Goal: Task Accomplishment & Management: Manage account settings

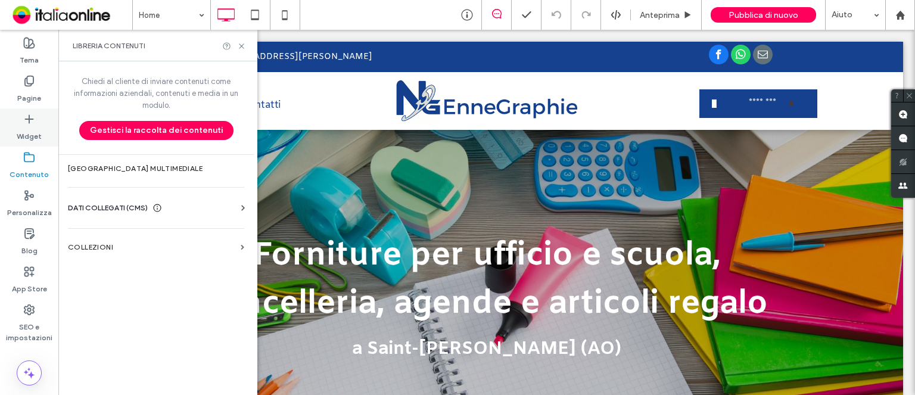
click at [38, 138] on label "Widget" at bounding box center [29, 133] width 25 height 17
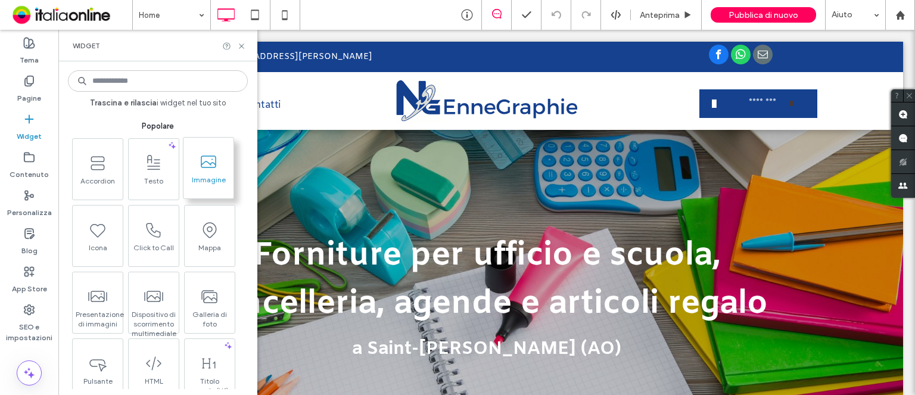
click at [206, 176] on span "Immagine" at bounding box center [209, 183] width 50 height 17
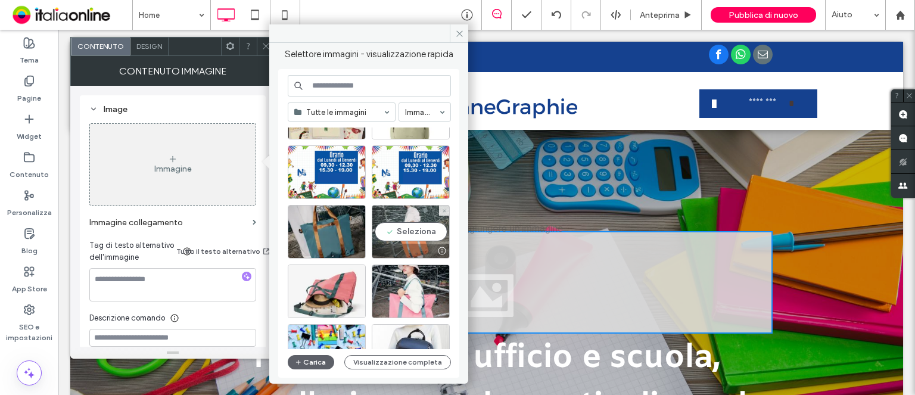
scroll to position [358, 0]
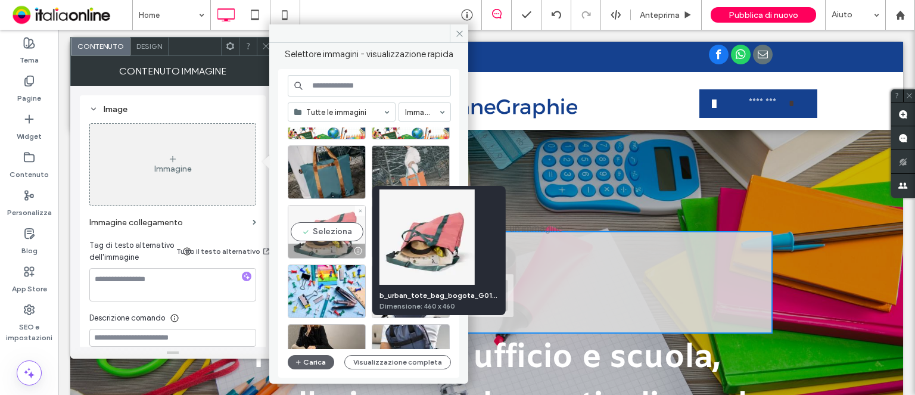
click at [350, 246] on div at bounding box center [357, 251] width 15 height 10
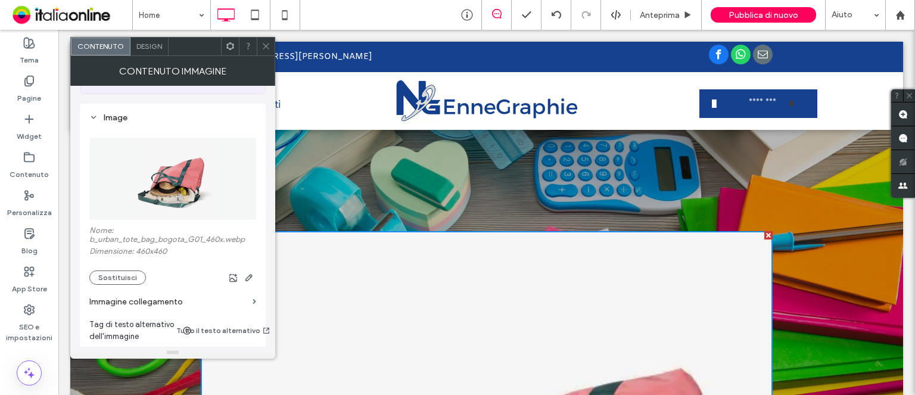
scroll to position [60, 0]
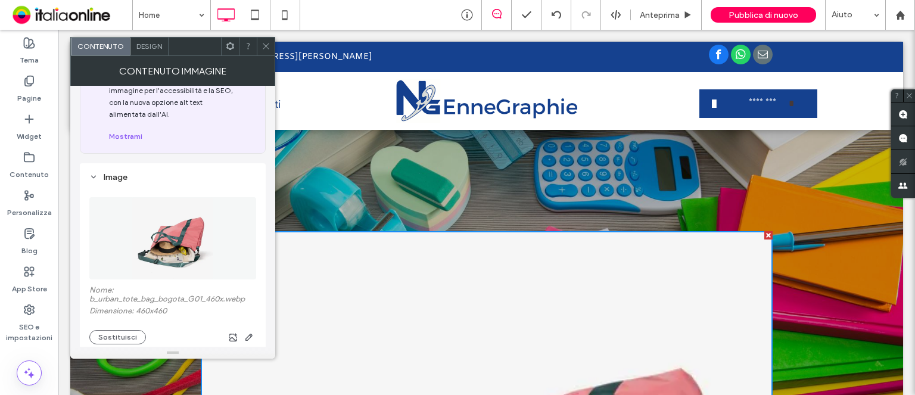
click at [268, 51] on span at bounding box center [266, 47] width 9 height 18
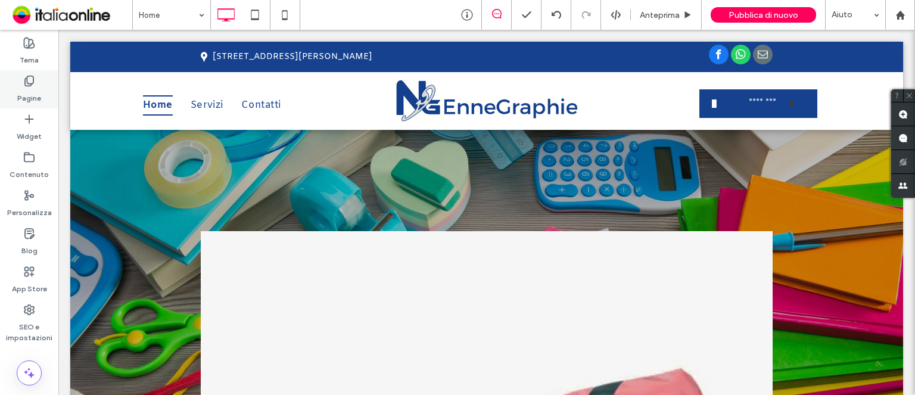
click at [28, 100] on label "Pagine" at bounding box center [29, 95] width 24 height 17
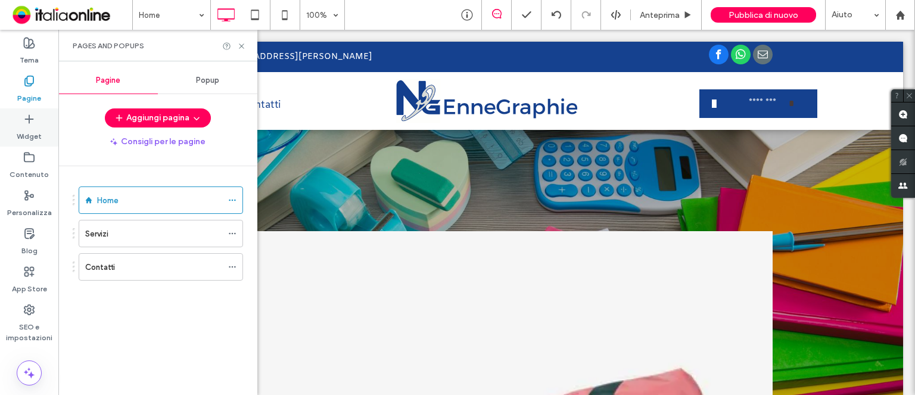
click at [41, 139] on label "Widget" at bounding box center [29, 133] width 25 height 17
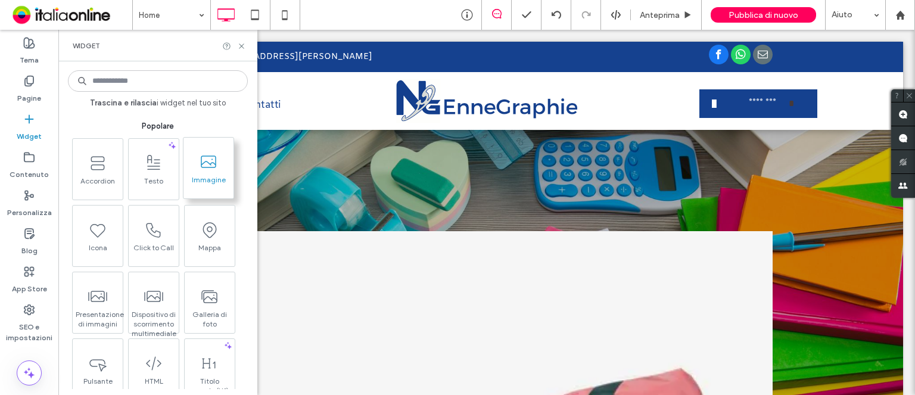
click at [205, 185] on span "Immagine" at bounding box center [209, 183] width 50 height 17
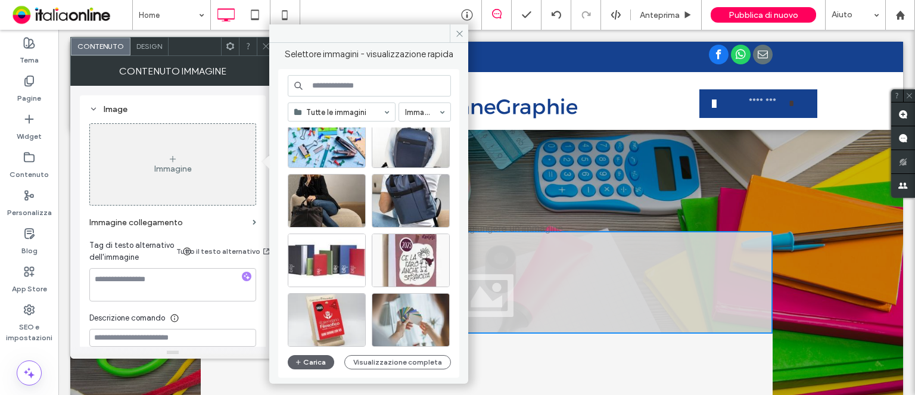
scroll to position [511, 0]
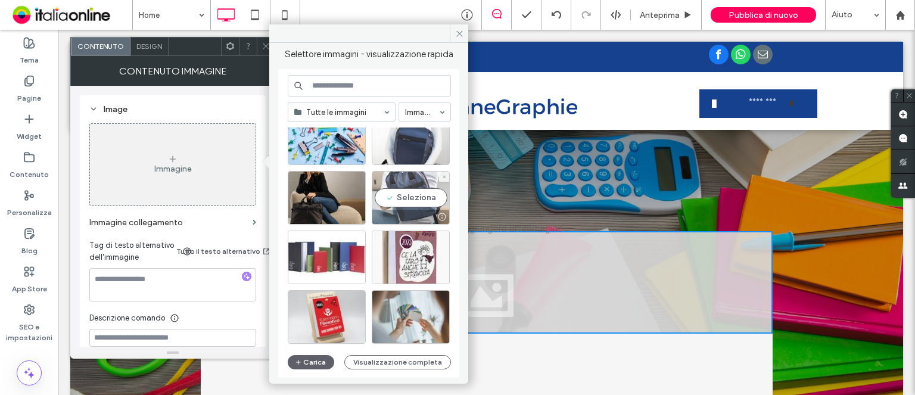
click at [427, 211] on div at bounding box center [410, 217] width 77 height 14
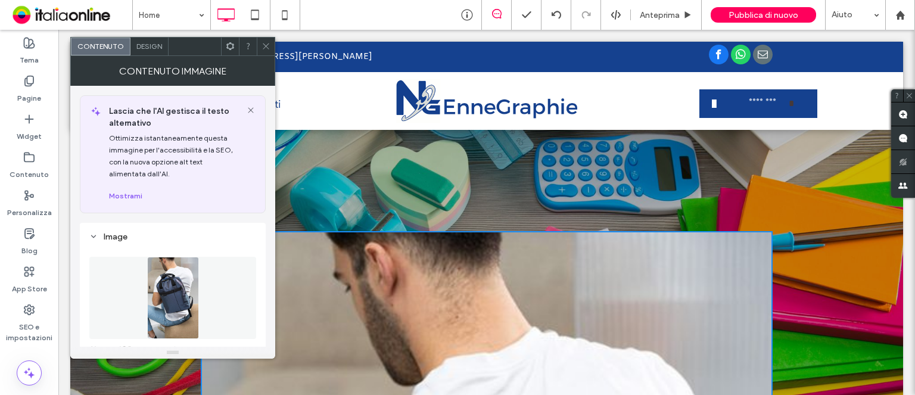
click at [269, 50] on icon at bounding box center [266, 46] width 9 height 9
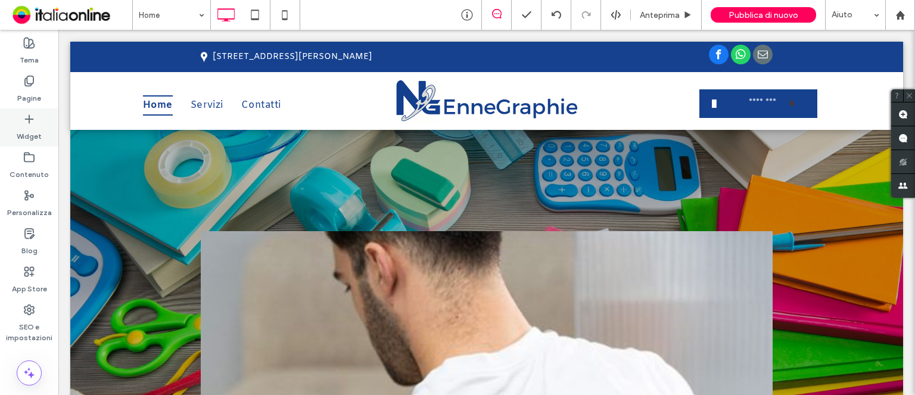
click at [29, 138] on label "Widget" at bounding box center [29, 133] width 25 height 17
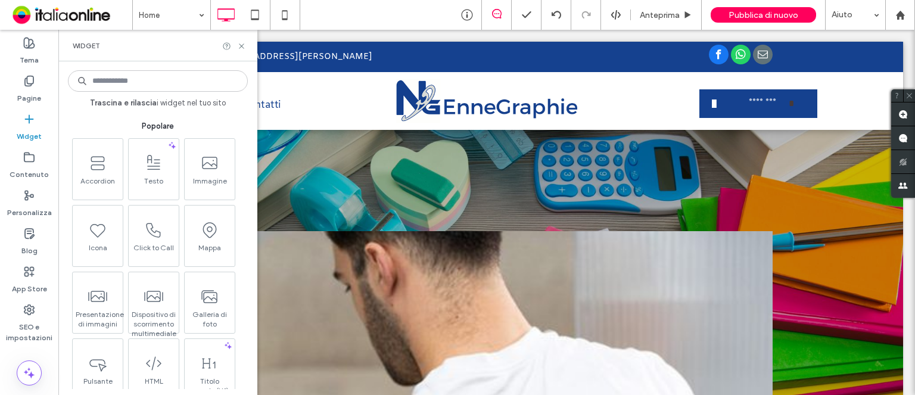
drag, startPoint x: 210, startPoint y: 192, endPoint x: 277, endPoint y: 217, distance: 71.3
click at [210, 192] on div "Immagine" at bounding box center [210, 169] width 50 height 61
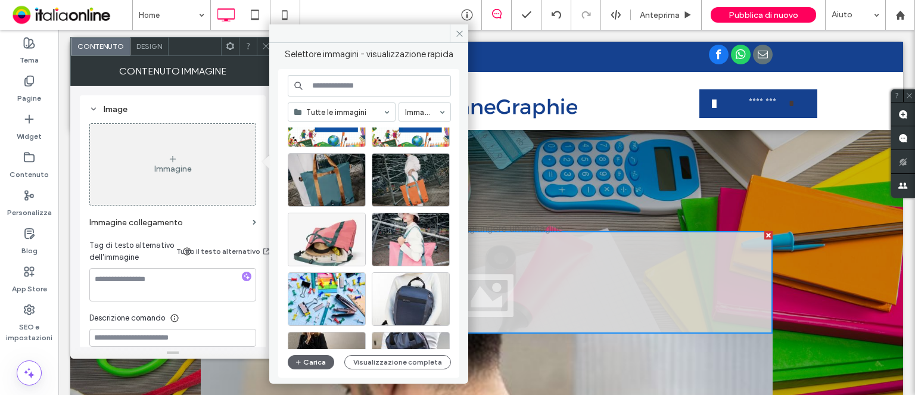
scroll to position [358, 0]
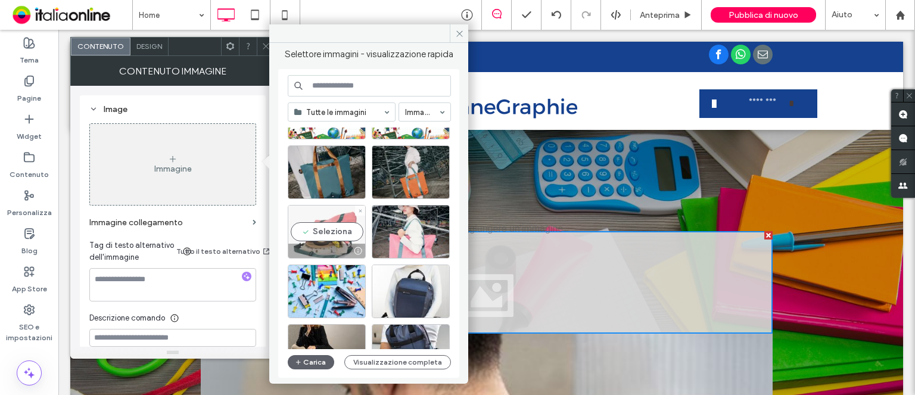
click at [331, 235] on div "Seleziona" at bounding box center [327, 232] width 78 height 54
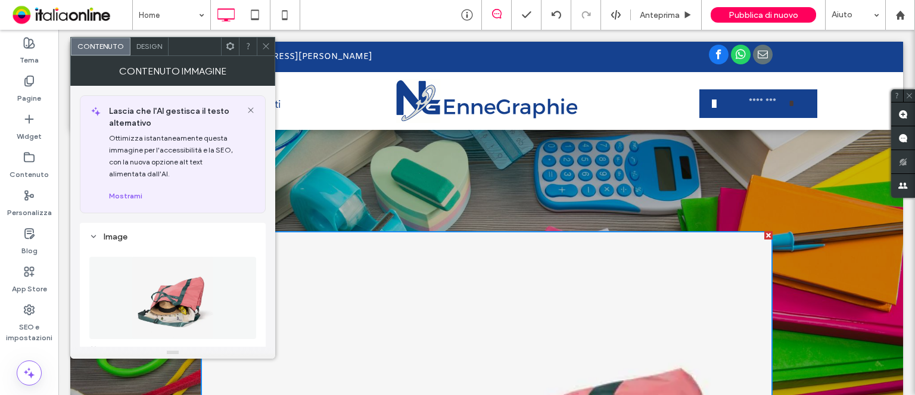
click at [266, 46] on use at bounding box center [266, 47] width 6 height 6
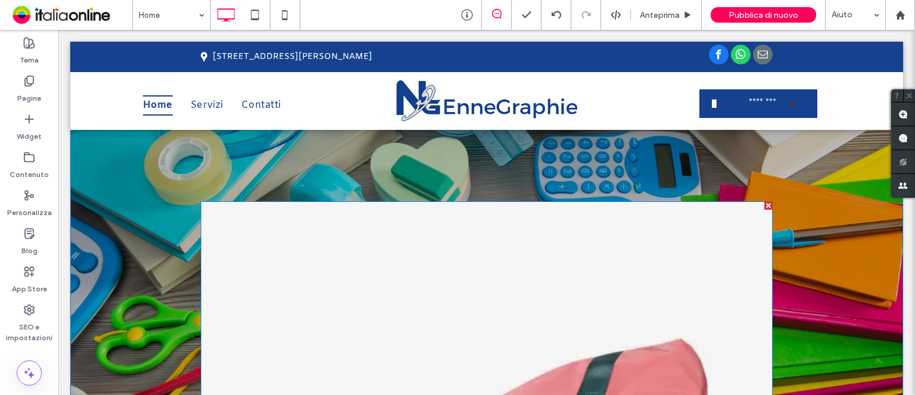
scroll to position [0, 0]
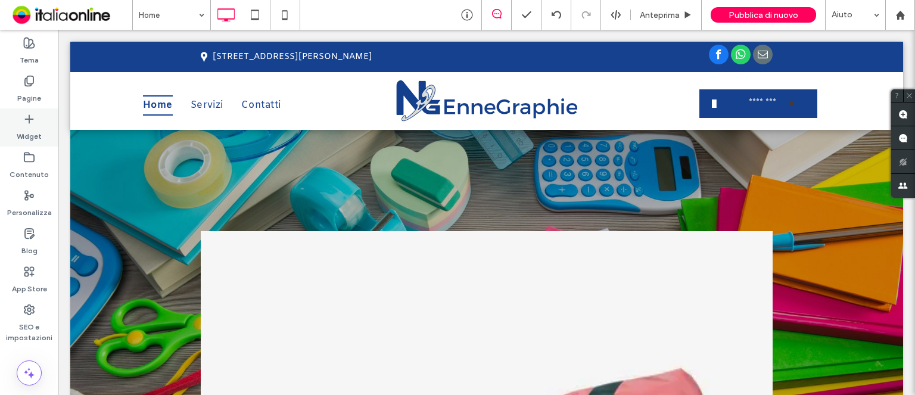
click at [33, 133] on label "Widget" at bounding box center [29, 133] width 25 height 17
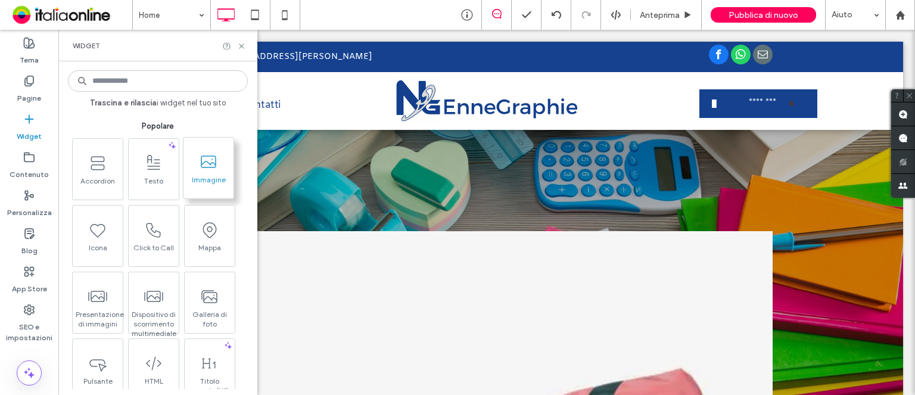
click at [208, 191] on span "Immagine" at bounding box center [209, 183] width 50 height 17
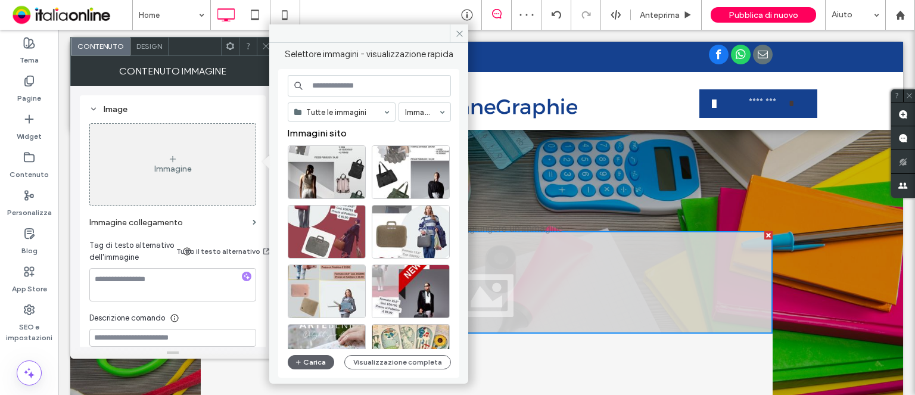
click at [765, 237] on div at bounding box center [769, 235] width 8 height 8
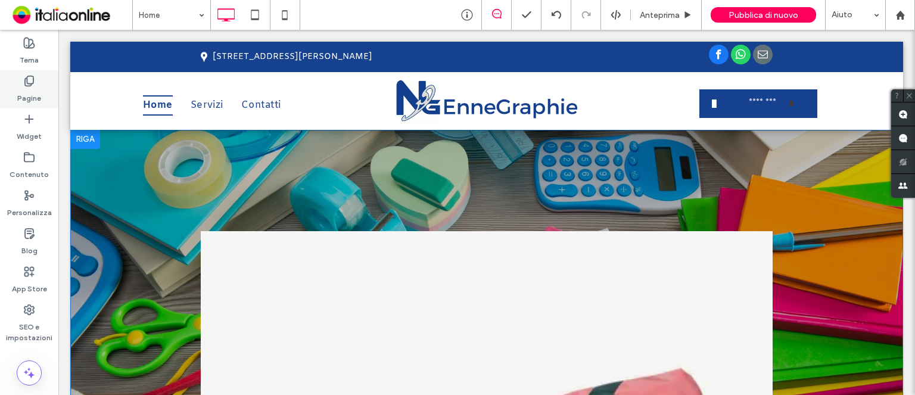
click at [28, 100] on label "Pagine" at bounding box center [29, 95] width 24 height 17
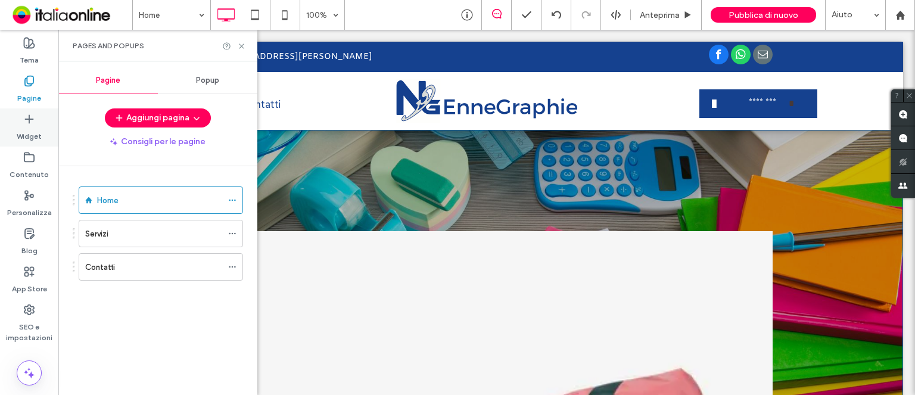
click at [32, 136] on label "Widget" at bounding box center [29, 133] width 25 height 17
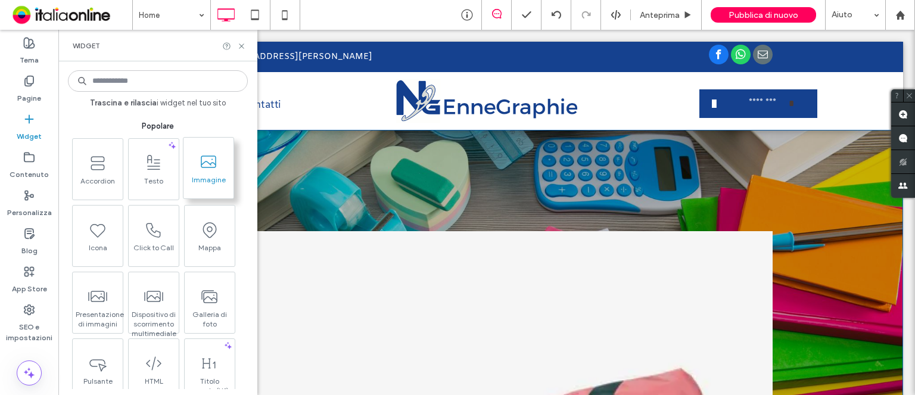
click at [212, 190] on span "Immagine" at bounding box center [209, 183] width 50 height 17
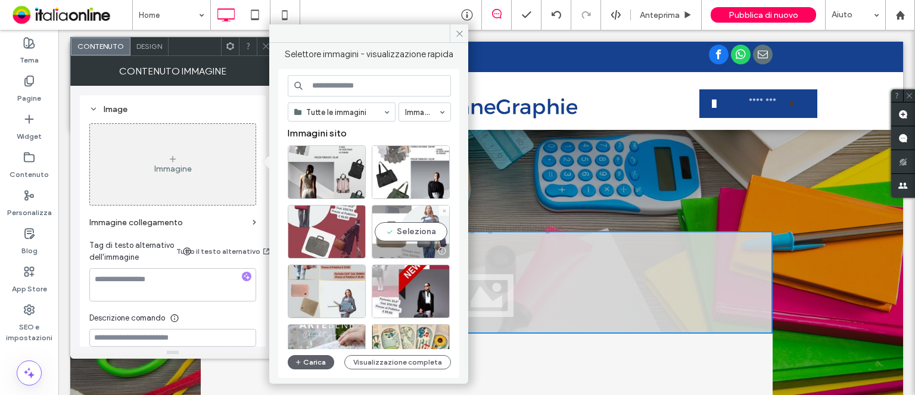
click at [389, 225] on div "Seleziona" at bounding box center [411, 232] width 78 height 54
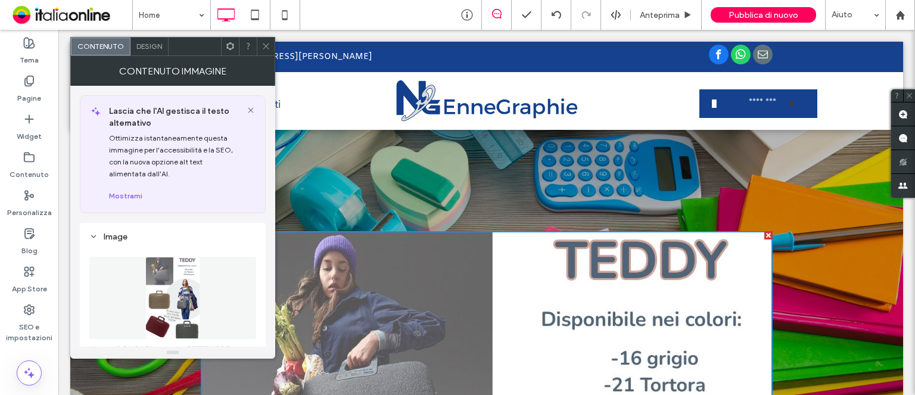
click at [265, 49] on icon at bounding box center [266, 46] width 9 height 9
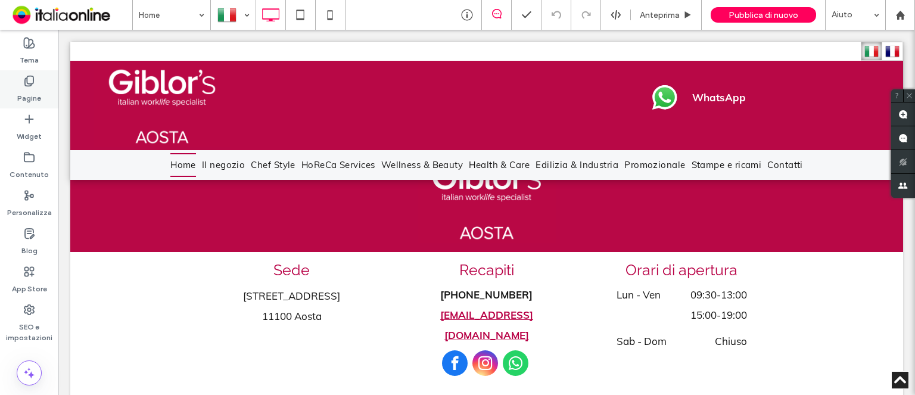
click at [31, 97] on label "Pagine" at bounding box center [29, 95] width 24 height 17
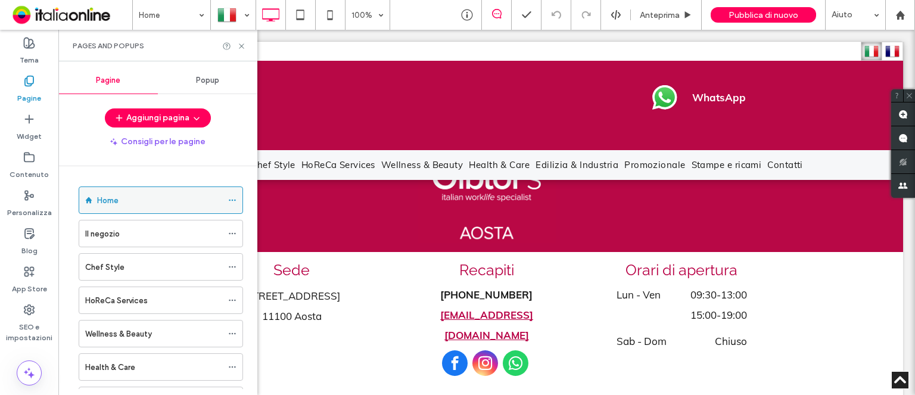
click at [104, 204] on label "Home" at bounding box center [107, 200] width 21 height 21
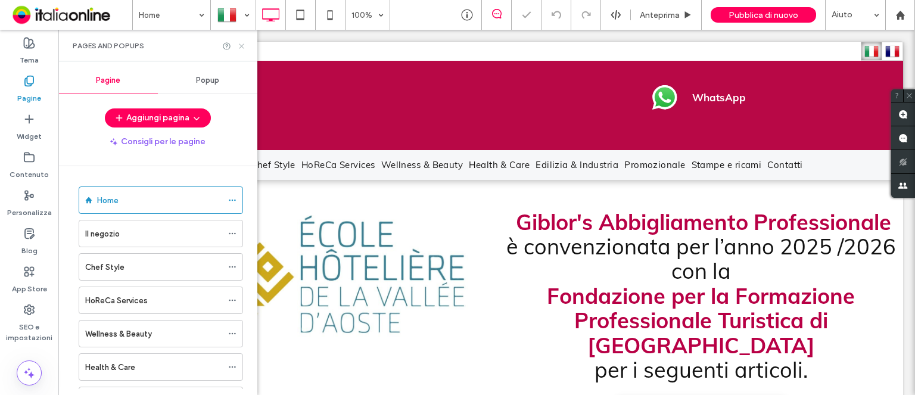
click at [240, 46] on icon at bounding box center [241, 46] width 9 height 9
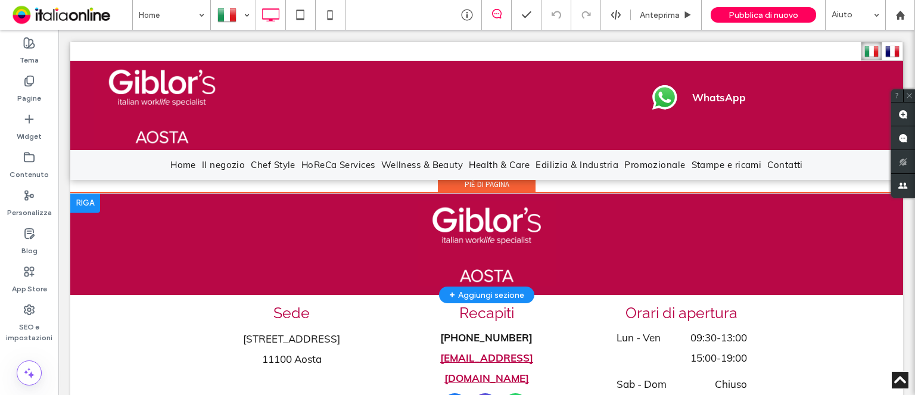
scroll to position [3492, 0]
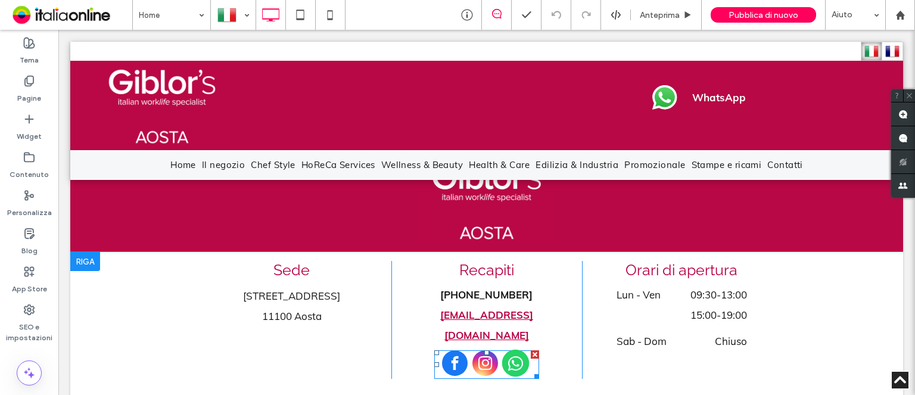
click at [514, 350] on span "whatsapp" at bounding box center [515, 363] width 27 height 27
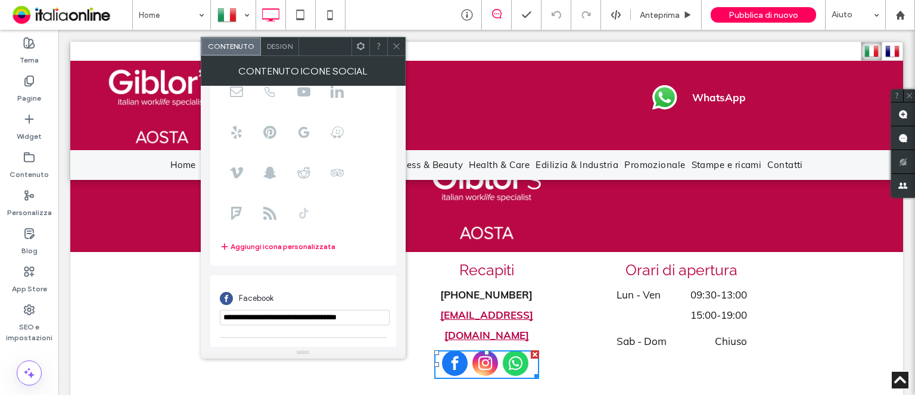
scroll to position [208, 0]
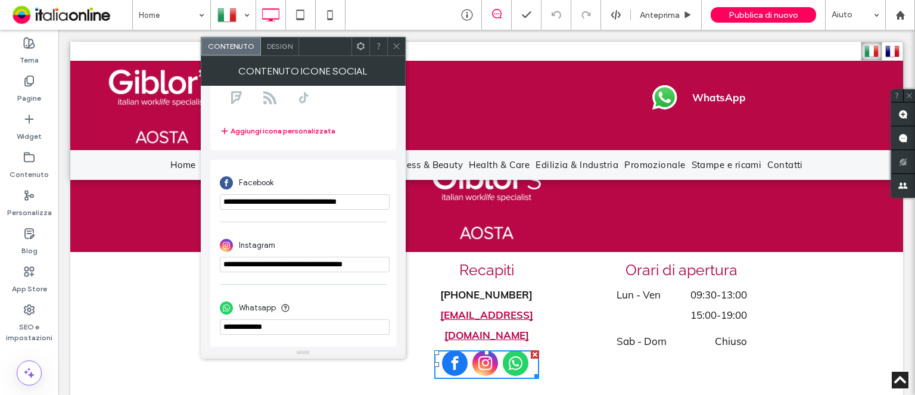
click at [285, 326] on input "phone" at bounding box center [305, 326] width 170 height 15
type input "**********"
click at [398, 47] on use at bounding box center [396, 47] width 6 height 6
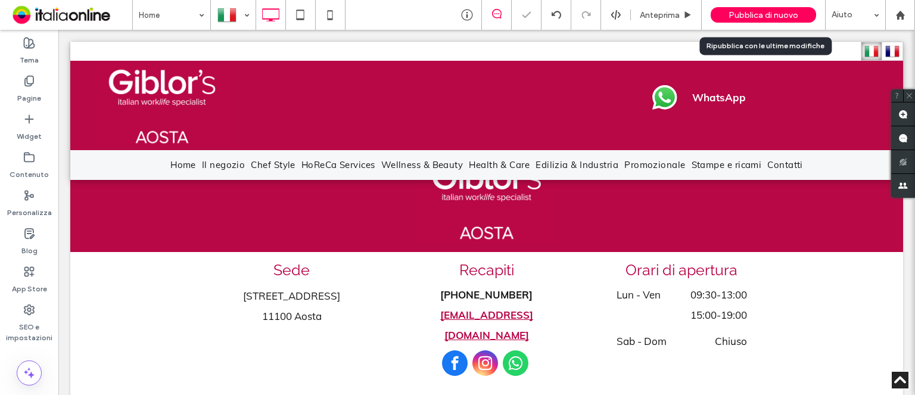
click at [771, 17] on span "Pubblica di nuovo" at bounding box center [764, 15] width 70 height 10
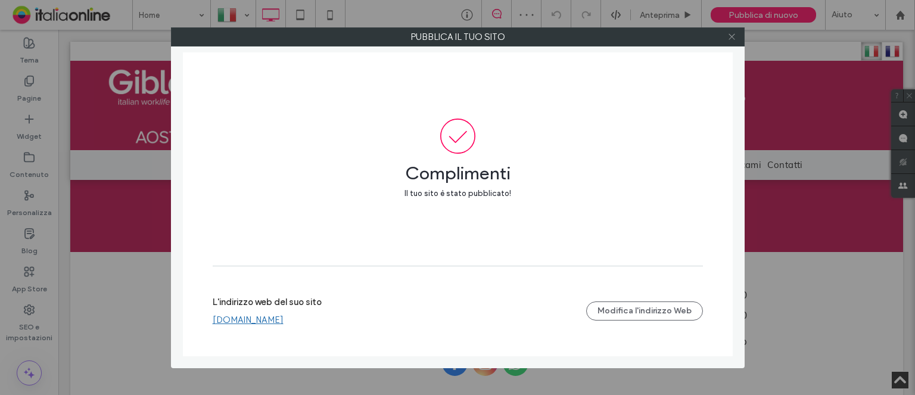
click at [735, 39] on icon at bounding box center [732, 36] width 9 height 9
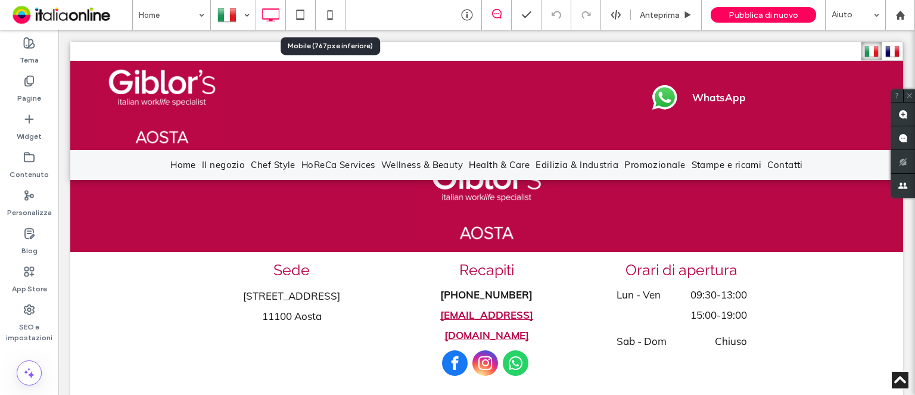
drag, startPoint x: 329, startPoint y: 21, endPoint x: 350, endPoint y: 35, distance: 25.3
click at [329, 21] on icon at bounding box center [330, 15] width 24 height 24
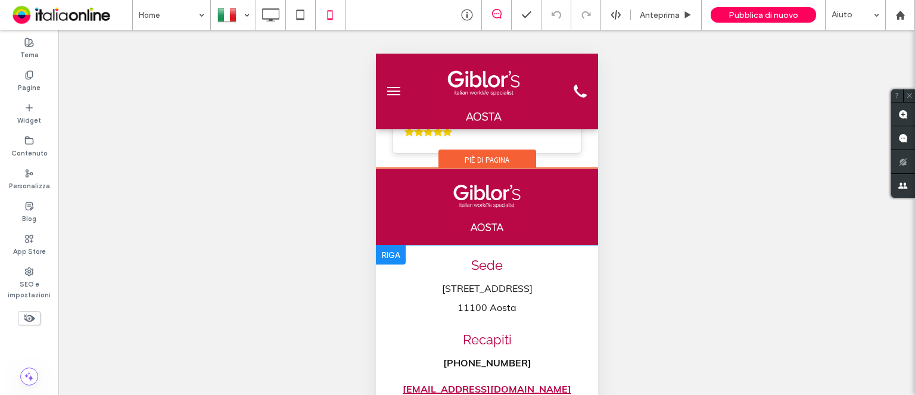
scroll to position [97, 0]
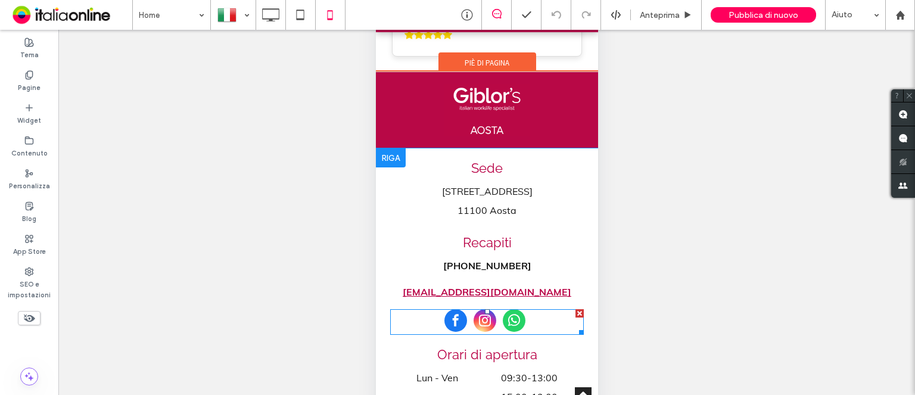
click at [509, 309] on span "whatsapp" at bounding box center [513, 320] width 23 height 23
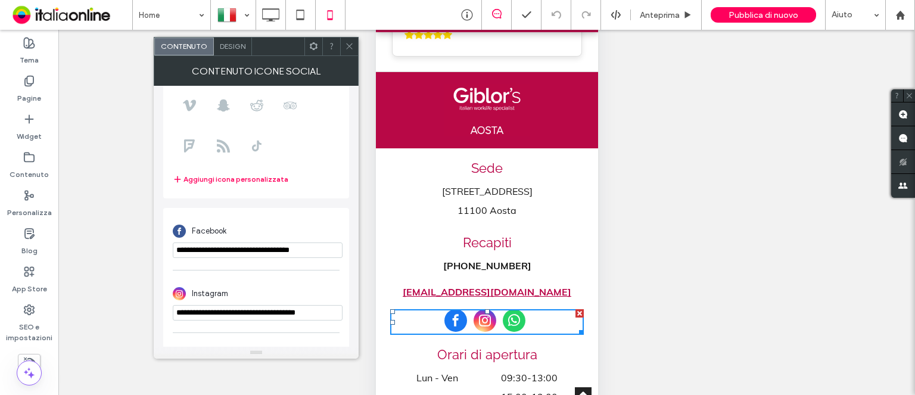
scroll to position [208, 0]
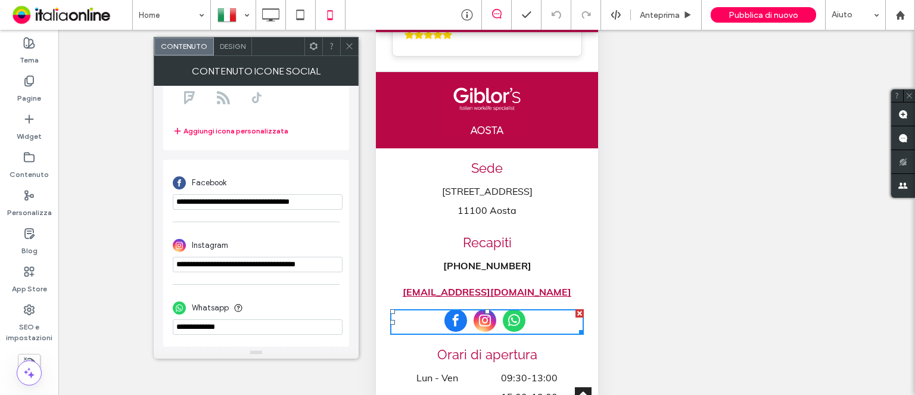
click at [353, 47] on icon at bounding box center [349, 46] width 9 height 9
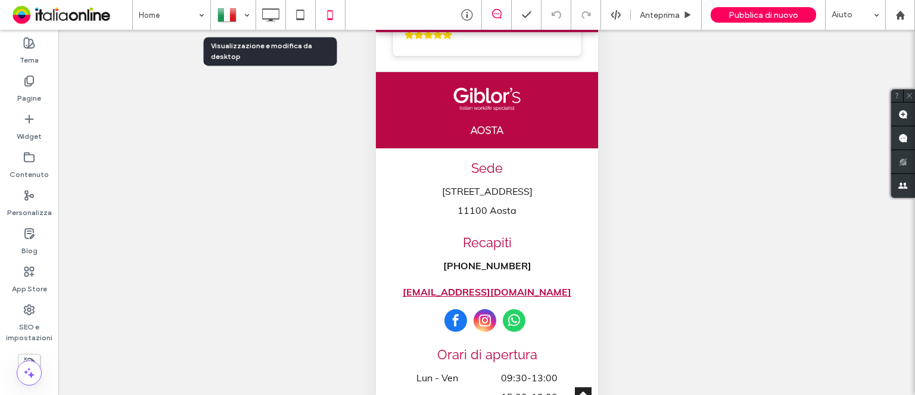
drag, startPoint x: 267, startPoint y: 18, endPoint x: 400, endPoint y: 59, distance: 138.9
click at [267, 18] on use at bounding box center [270, 14] width 17 height 13
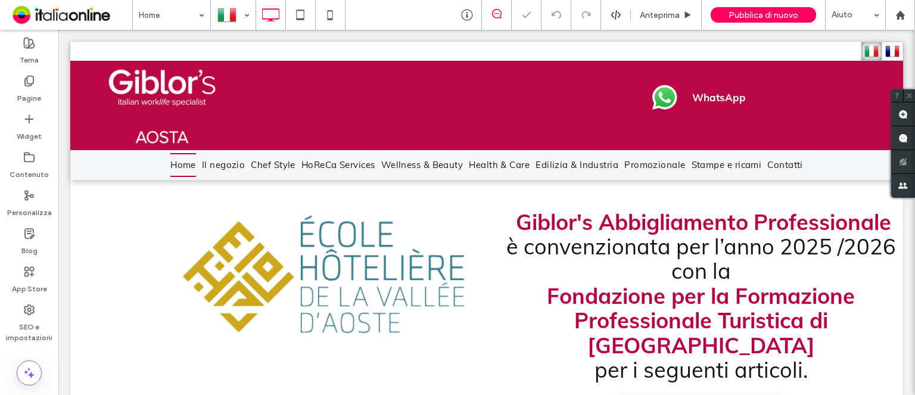
scroll to position [0, 0]
click at [34, 100] on label "Pagine" at bounding box center [29, 95] width 24 height 17
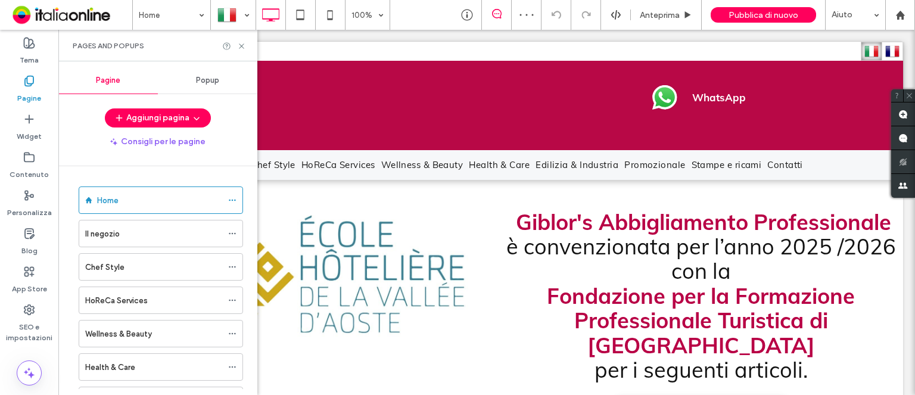
click at [113, 202] on label "Home" at bounding box center [107, 200] width 21 height 21
click at [242, 47] on icon at bounding box center [241, 46] width 9 height 9
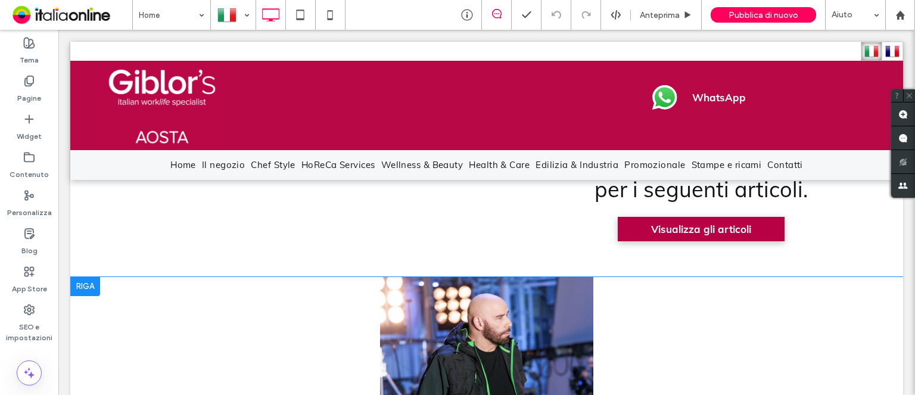
scroll to position [60, 0]
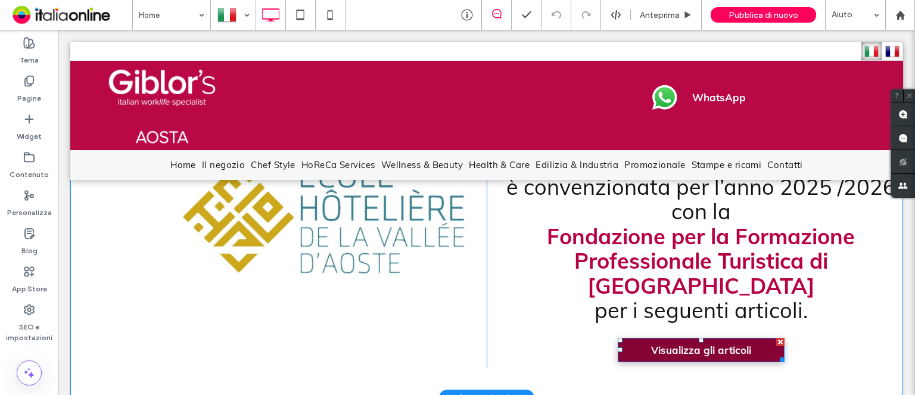
click at [688, 344] on span "Visualizza gli articoli" at bounding box center [701, 350] width 100 height 13
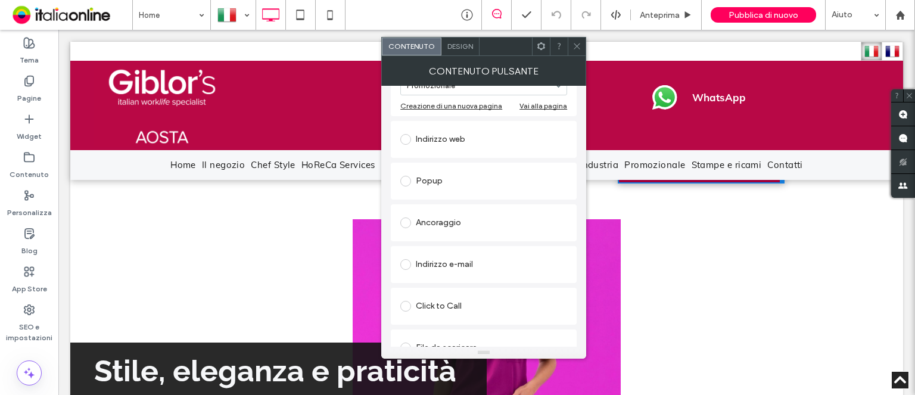
scroll to position [198, 0]
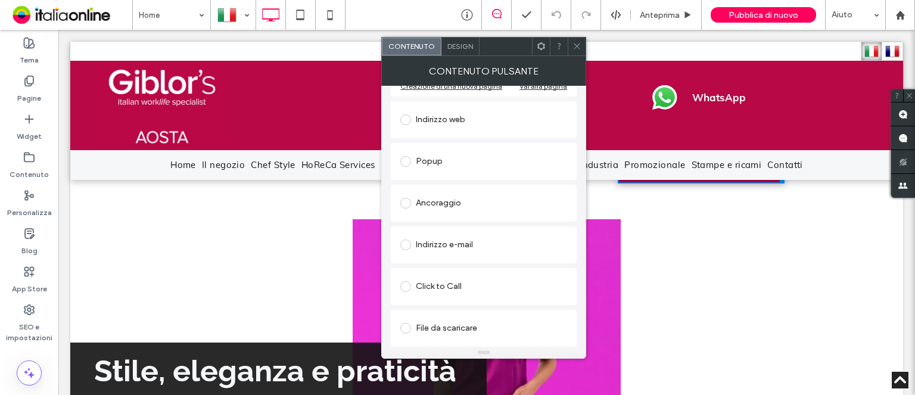
click at [580, 52] on span at bounding box center [577, 47] width 9 height 18
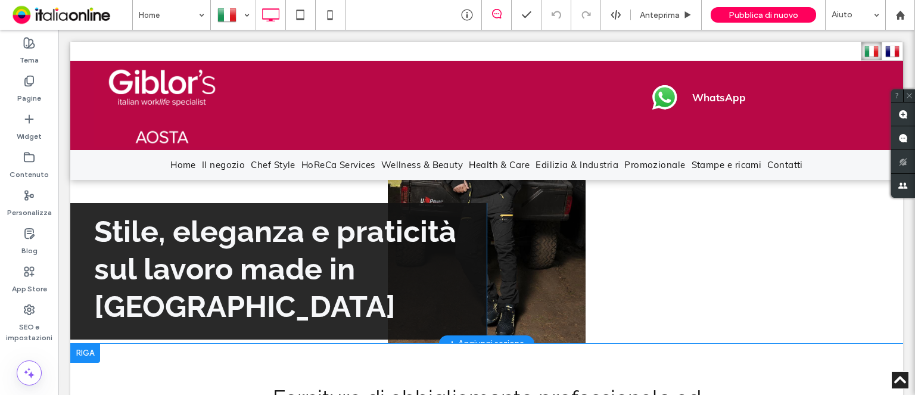
scroll to position [417, 0]
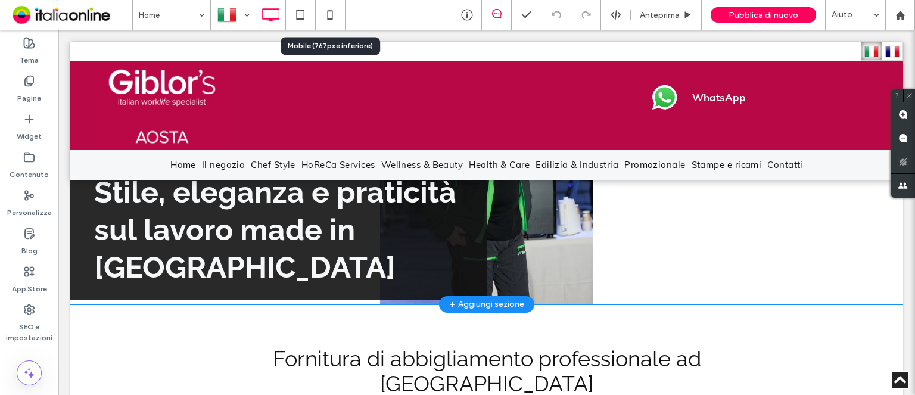
drag, startPoint x: 334, startPoint y: 23, endPoint x: 417, endPoint y: 64, distance: 92.8
click at [334, 23] on icon at bounding box center [330, 15] width 24 height 24
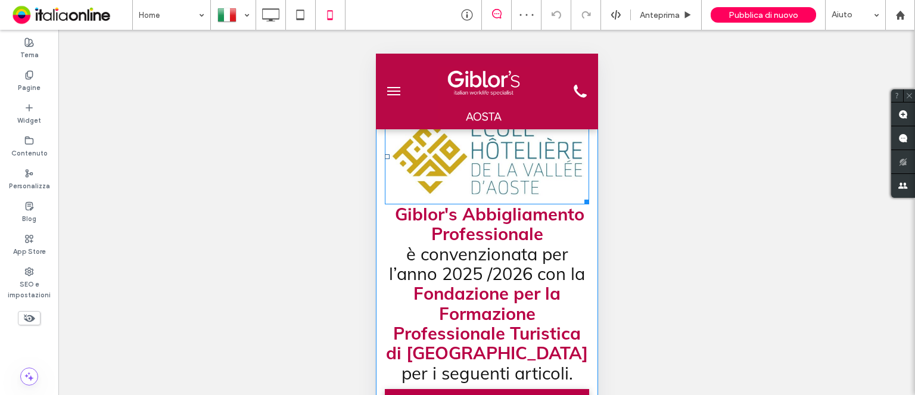
scroll to position [0, 0]
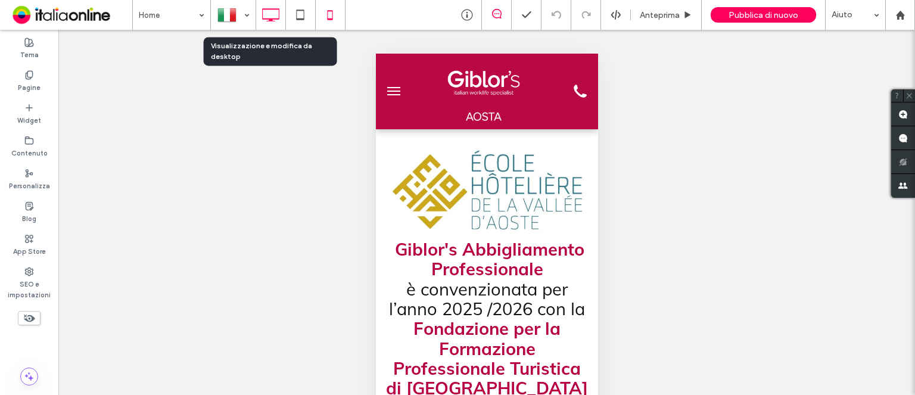
click at [278, 21] on icon at bounding box center [271, 15] width 24 height 24
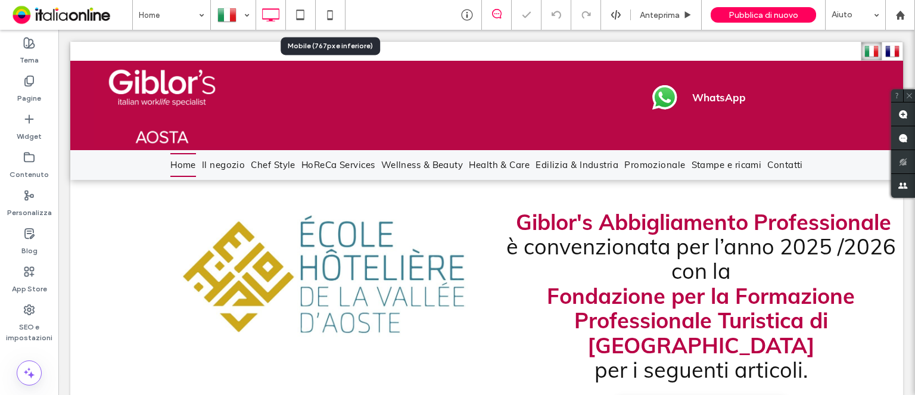
drag, startPoint x: 336, startPoint y: 21, endPoint x: 384, endPoint y: 57, distance: 60.4
click at [336, 21] on icon at bounding box center [330, 15] width 24 height 24
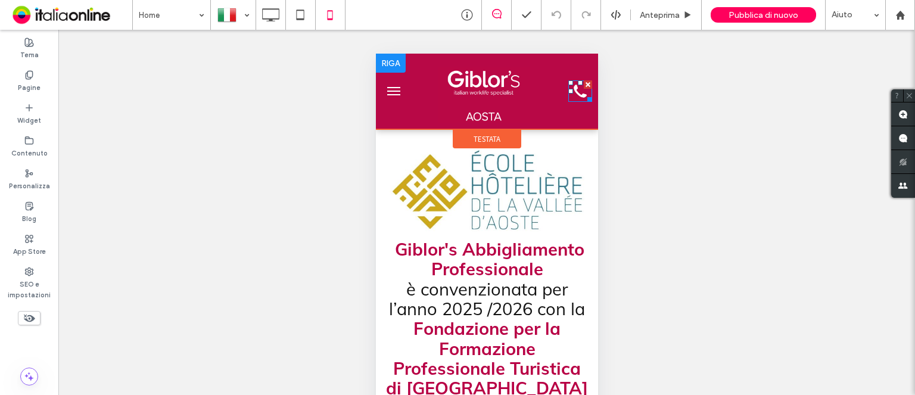
click at [572, 92] on icon at bounding box center [580, 90] width 24 height 21
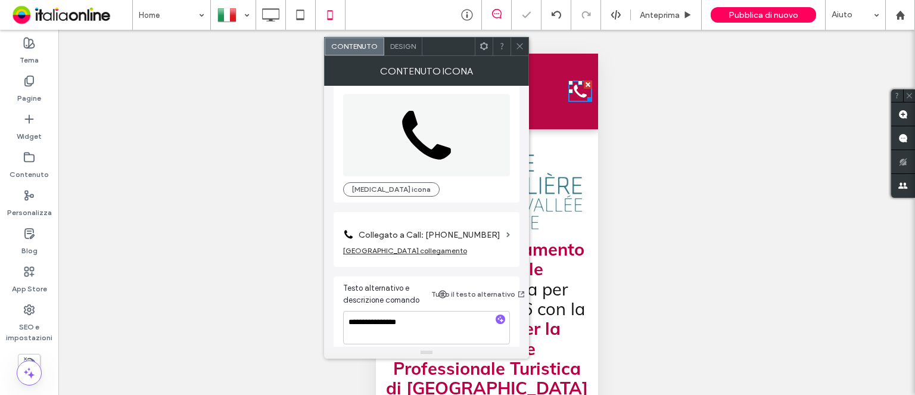
scroll to position [20, 0]
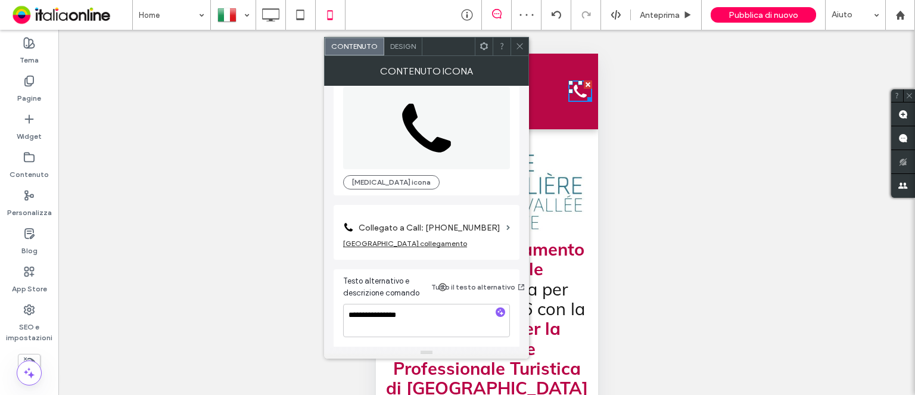
click at [465, 226] on label "Collegato a Call: [PHONE_NUMBER]" at bounding box center [430, 228] width 143 height 22
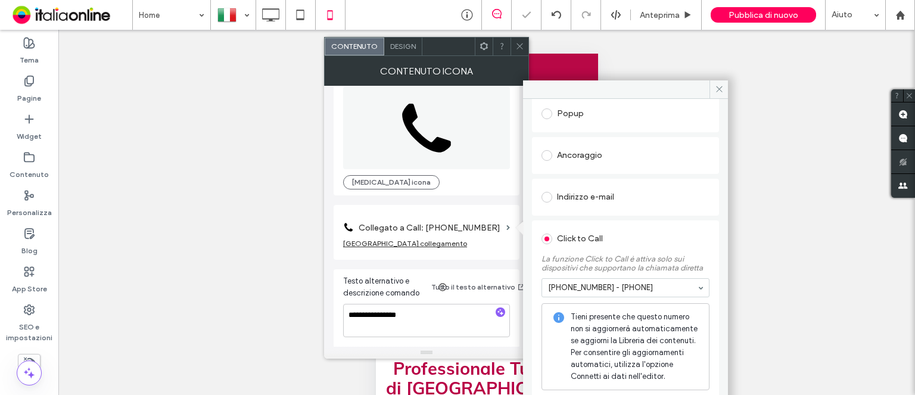
scroll to position [206, 0]
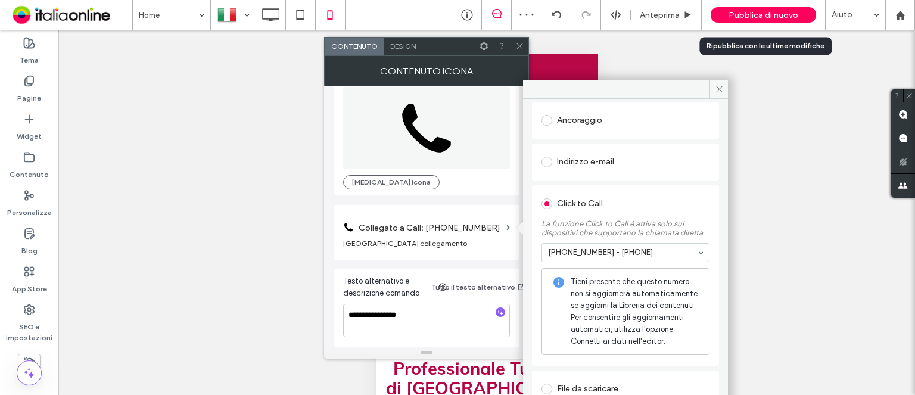
click at [774, 20] on div "Pubblica di nuovo" at bounding box center [763, 14] width 105 height 15
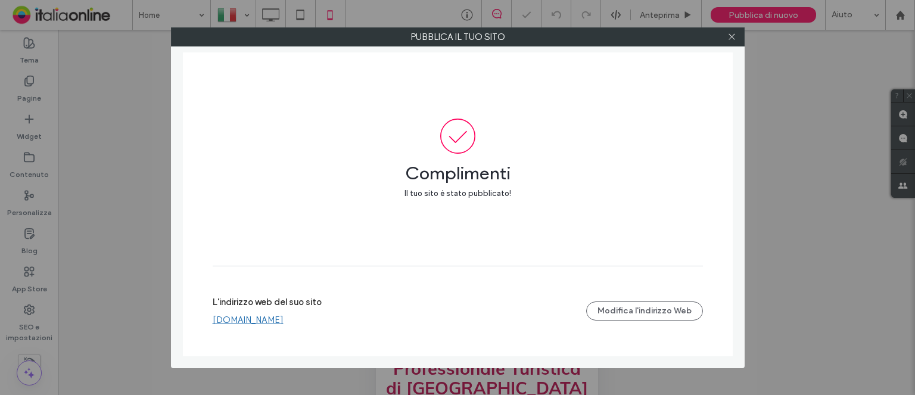
drag, startPoint x: 729, startPoint y: 36, endPoint x: 739, endPoint y: 44, distance: 12.7
click at [730, 36] on icon at bounding box center [732, 36] width 9 height 9
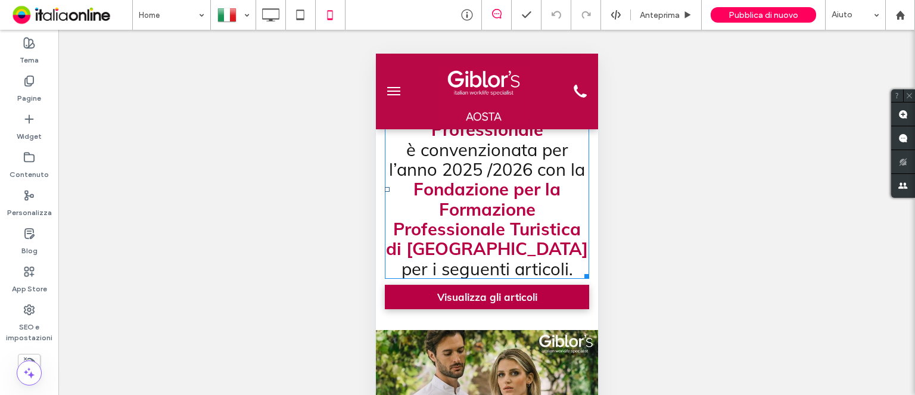
scroll to position [217, 0]
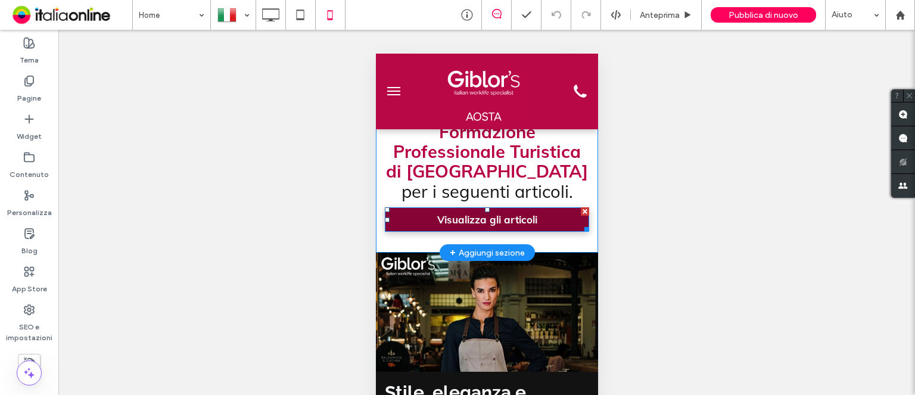
click at [511, 226] on span "Visualizza gli articoli" at bounding box center [487, 219] width 100 height 13
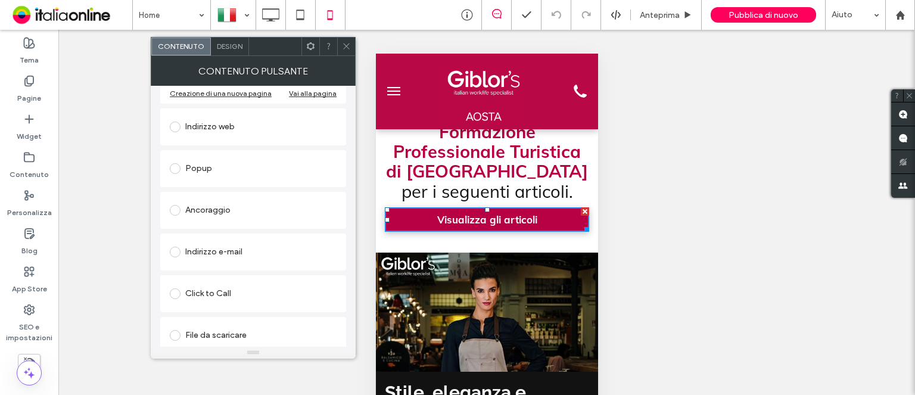
scroll to position [198, 0]
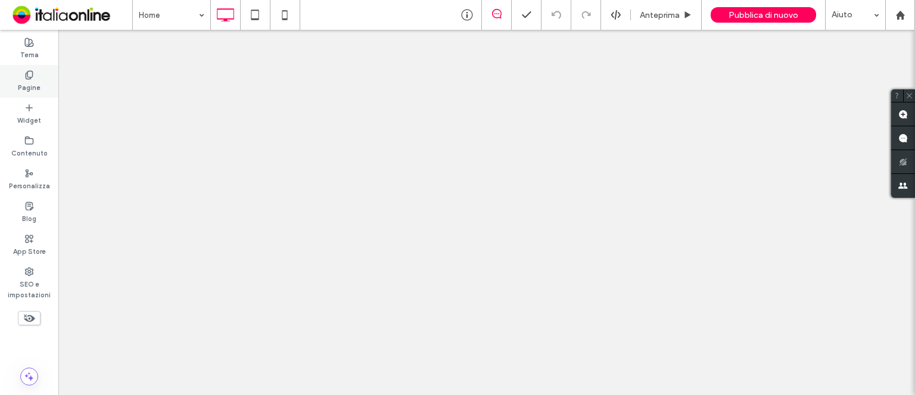
click at [31, 85] on label "Pagine" at bounding box center [29, 86] width 23 height 13
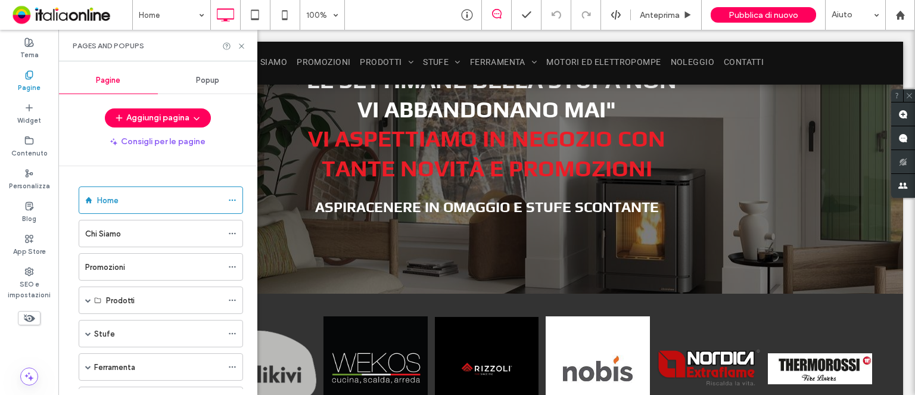
drag, startPoint x: 112, startPoint y: 202, endPoint x: 130, endPoint y: 194, distance: 19.7
click at [111, 202] on label "Home" at bounding box center [107, 200] width 21 height 21
click at [243, 46] on div at bounding box center [457, 197] width 915 height 395
click at [241, 46] on use at bounding box center [241, 46] width 5 height 5
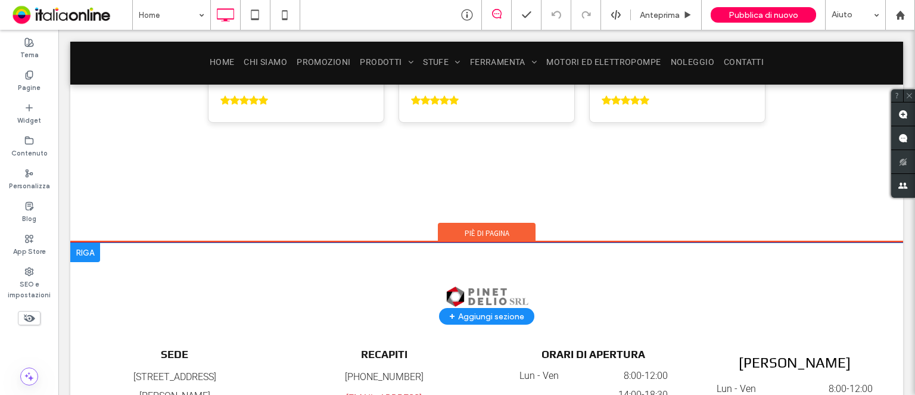
scroll to position [6155, 0]
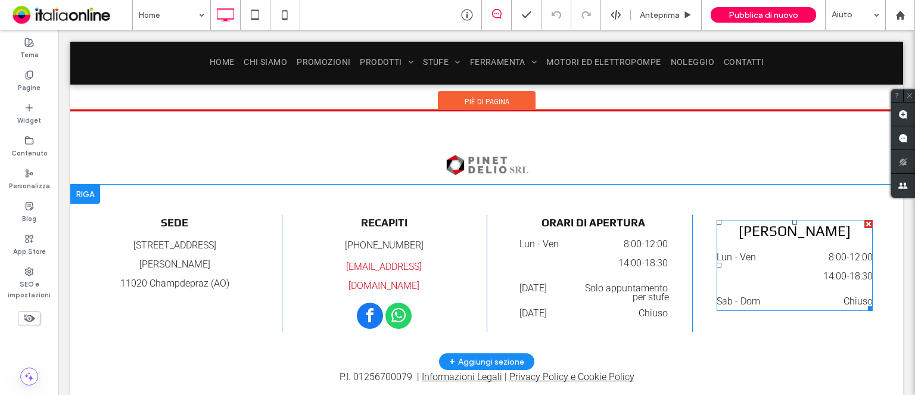
click at [865, 220] on div at bounding box center [869, 224] width 8 height 8
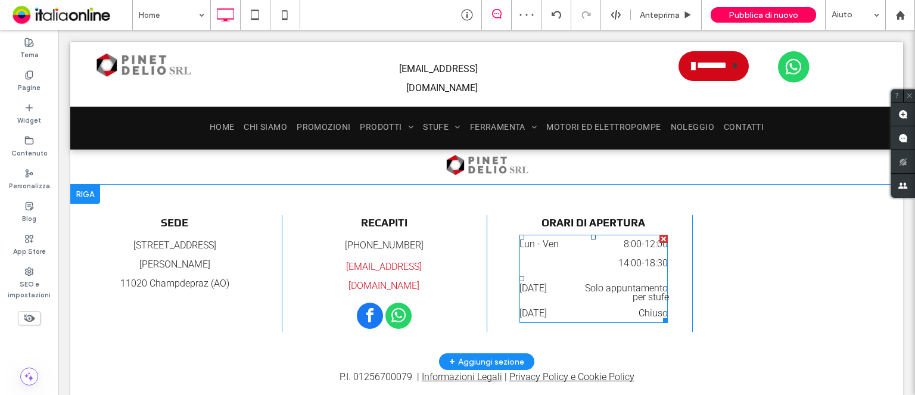
click at [600, 279] on dd "Solo appuntamento" at bounding box center [623, 288] width 87 height 19
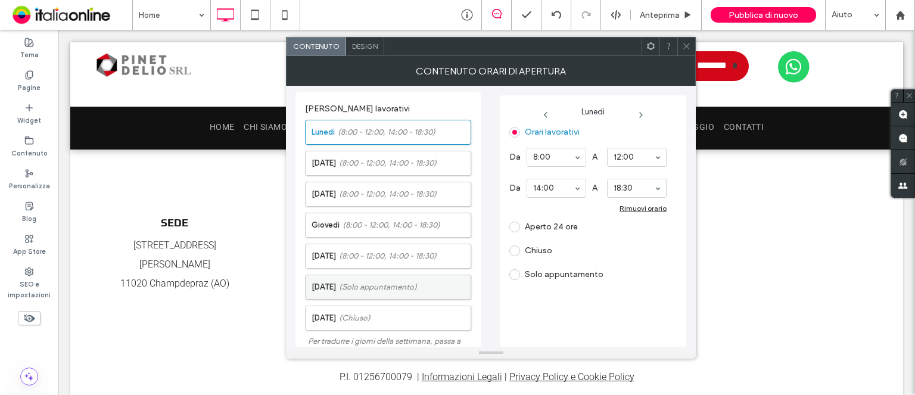
click at [331, 286] on label "Sabato (Solo appuntamento)" at bounding box center [391, 287] width 159 height 24
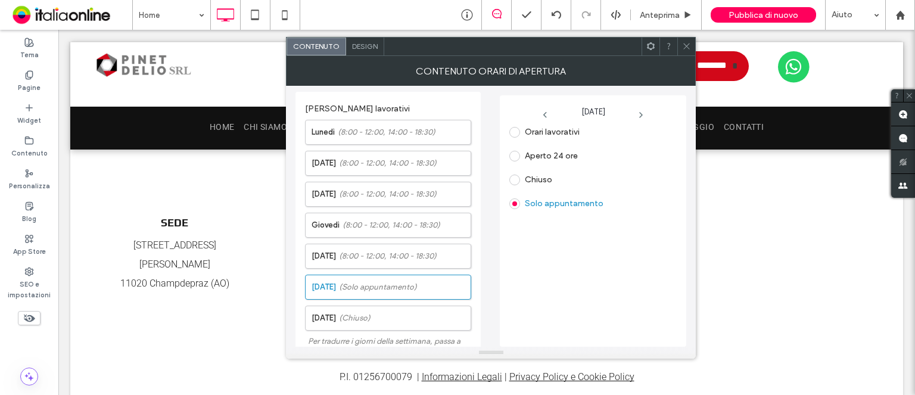
click at [518, 181] on span at bounding box center [515, 180] width 11 height 11
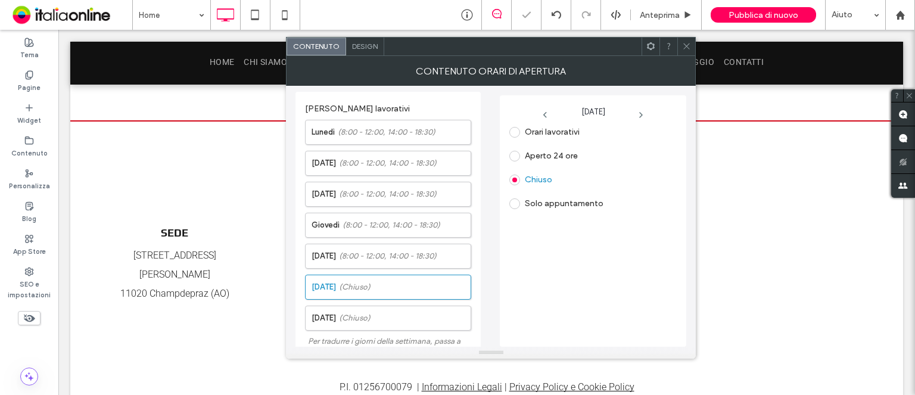
drag, startPoint x: 687, startPoint y: 48, endPoint x: 691, endPoint y: 58, distance: 10.4
click at [687, 48] on icon at bounding box center [686, 46] width 9 height 9
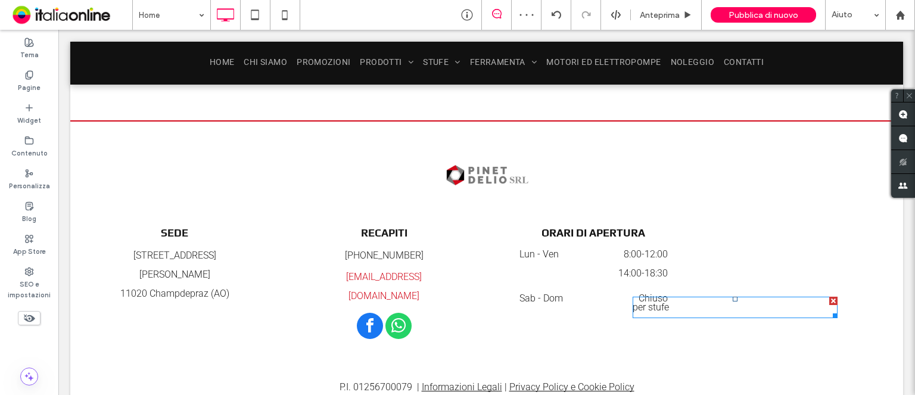
click at [637, 302] on span "per stufe" at bounding box center [651, 307] width 36 height 11
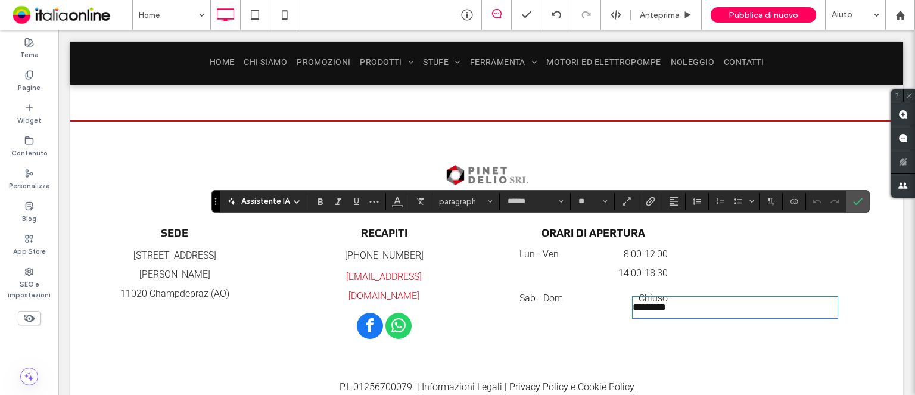
type input "******"
type input "**"
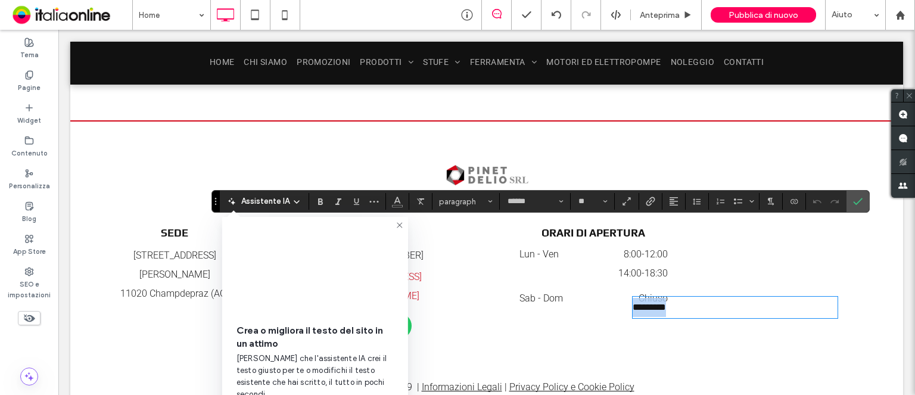
click at [667, 298] on p "*********" at bounding box center [736, 307] width 206 height 19
click at [586, 257] on div "SEDE Via Giordano Freydoz 15/Bis 11020 Champdepraz (AO) Click To Paste RECAPITI…" at bounding box center [486, 283] width 833 height 177
click at [753, 195] on div "SEDE Via Giordano Freydoz 15/Bis 11020 Champdepraz (AO) Click To Paste RECAPITI…" at bounding box center [486, 283] width 833 height 177
click at [637, 303] on span "*********" at bounding box center [649, 307] width 33 height 9
drag, startPoint x: 657, startPoint y: 231, endPoint x: 665, endPoint y: 290, distance: 60.1
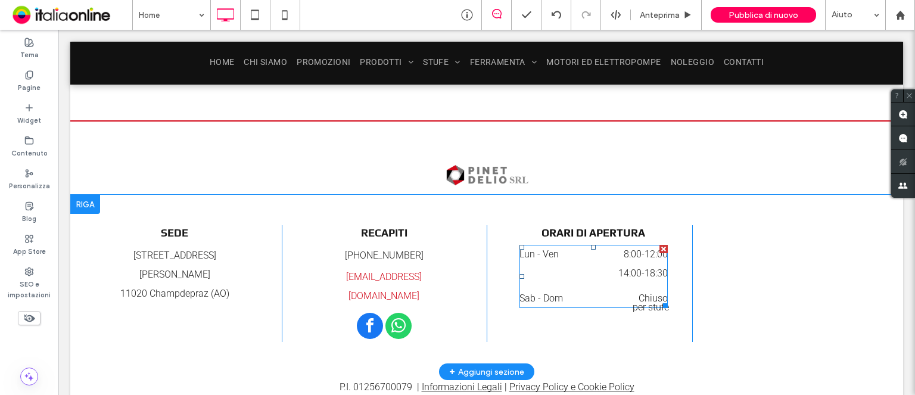
click at [546, 289] on dt "Sab - Dom" at bounding box center [549, 298] width 59 height 19
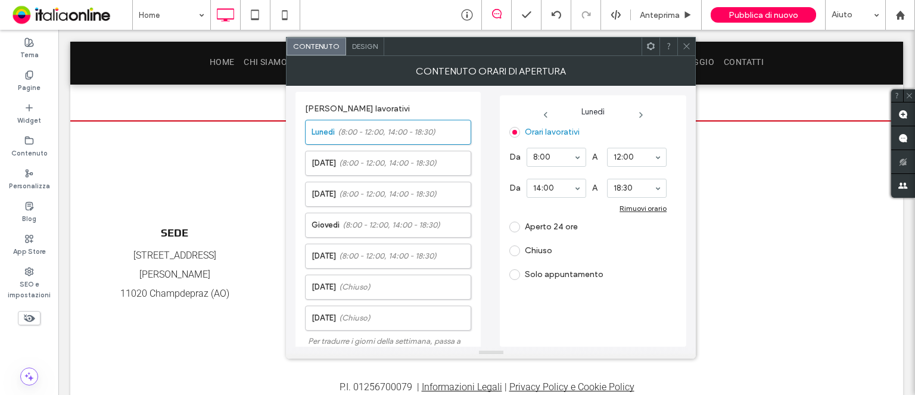
scroll to position [60, 0]
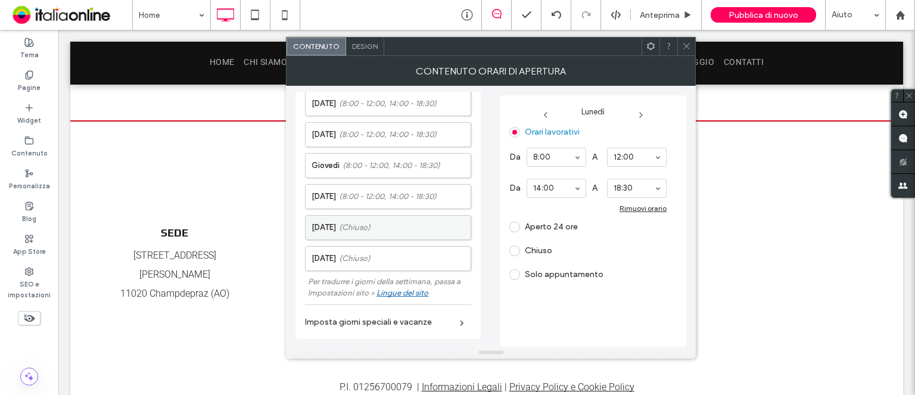
click at [349, 226] on span "(Chiuso)" at bounding box center [355, 228] width 32 height 12
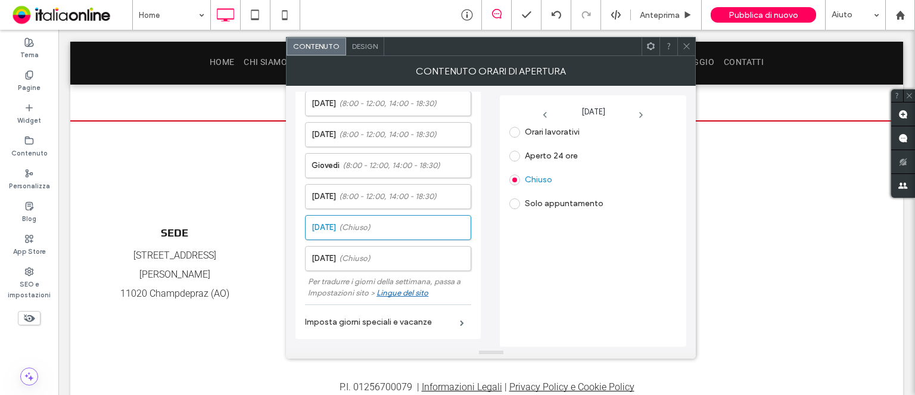
click at [684, 47] on icon at bounding box center [686, 46] width 9 height 9
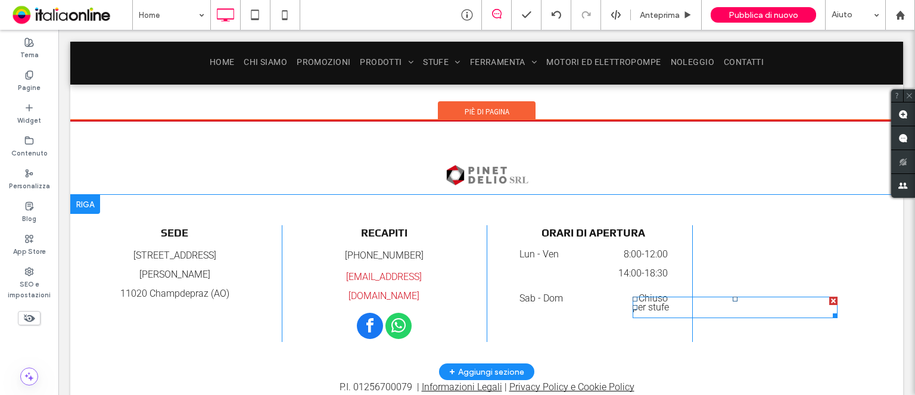
click at [663, 298] on p "per stufe" at bounding box center [736, 307] width 206 height 19
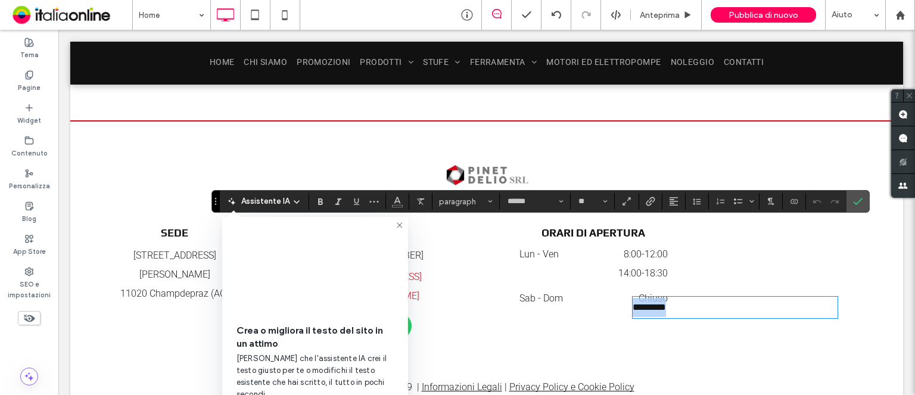
drag, startPoint x: 663, startPoint y: 235, endPoint x: 628, endPoint y: 234, distance: 35.2
click at [633, 298] on p "*********" at bounding box center [736, 307] width 206 height 19
click at [768, 15] on span "Pubblica di nuovo" at bounding box center [764, 15] width 70 height 10
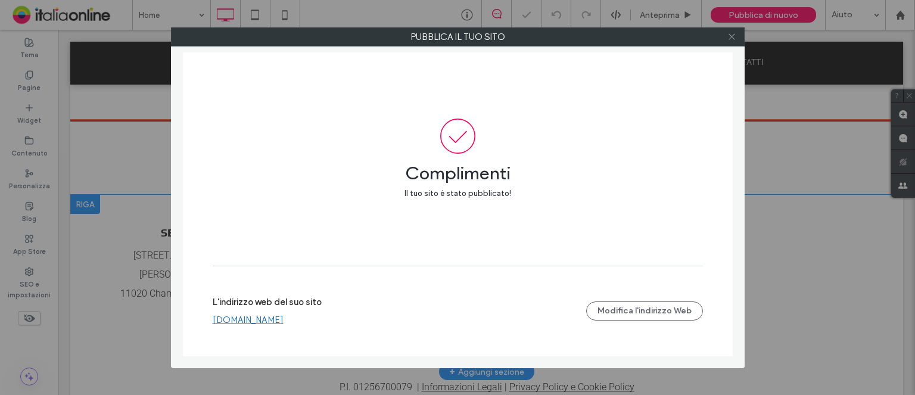
click at [728, 36] on icon at bounding box center [732, 36] width 9 height 9
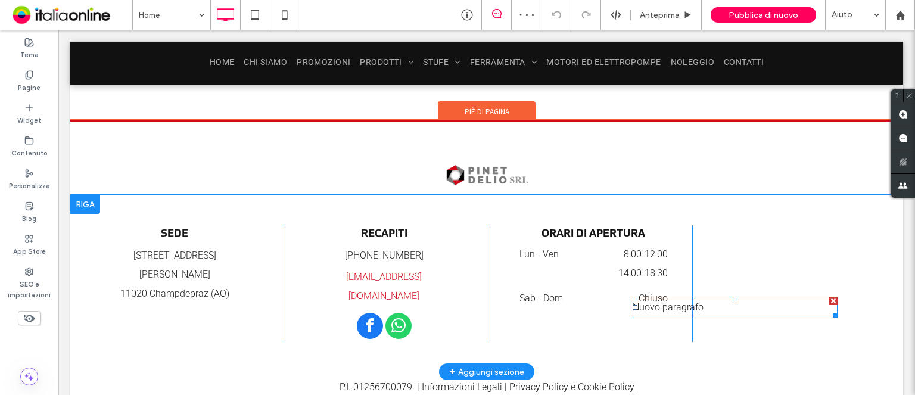
click at [830, 297] on div at bounding box center [834, 301] width 8 height 8
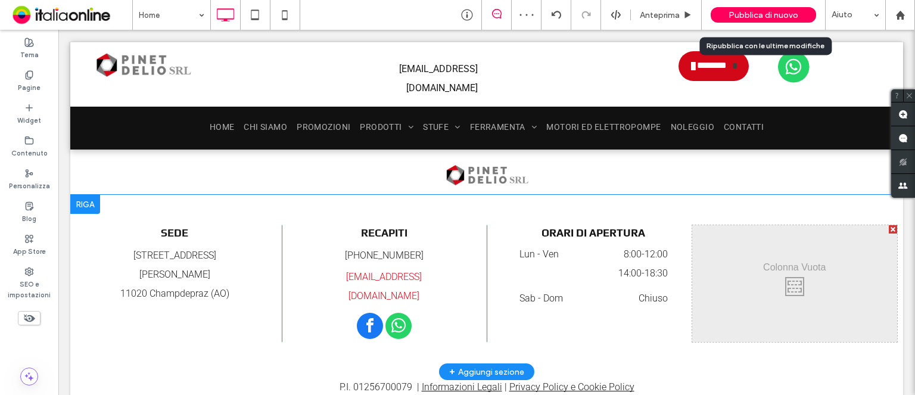
click at [788, 20] on div "Pubblica di nuovo" at bounding box center [763, 14] width 105 height 15
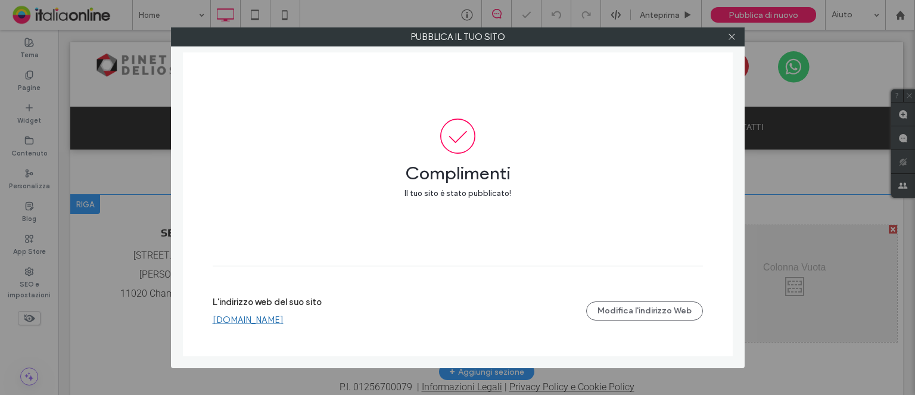
drag, startPoint x: 737, startPoint y: 41, endPoint x: 739, endPoint y: 50, distance: 9.8
click at [737, 41] on icon at bounding box center [732, 36] width 9 height 9
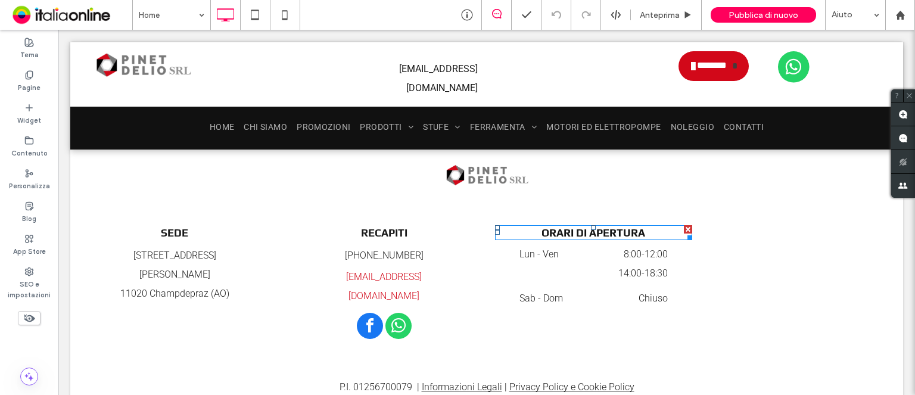
drag, startPoint x: 875, startPoint y: 311, endPoint x: 754, endPoint y: 162, distance: 191.5
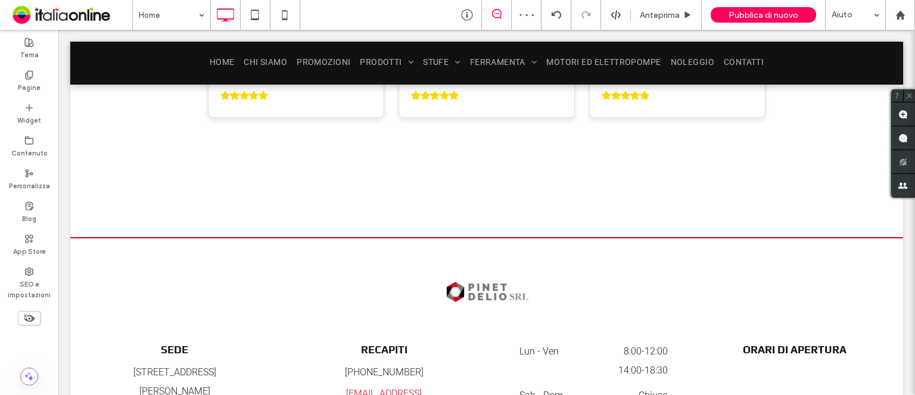
scroll to position [6145, 0]
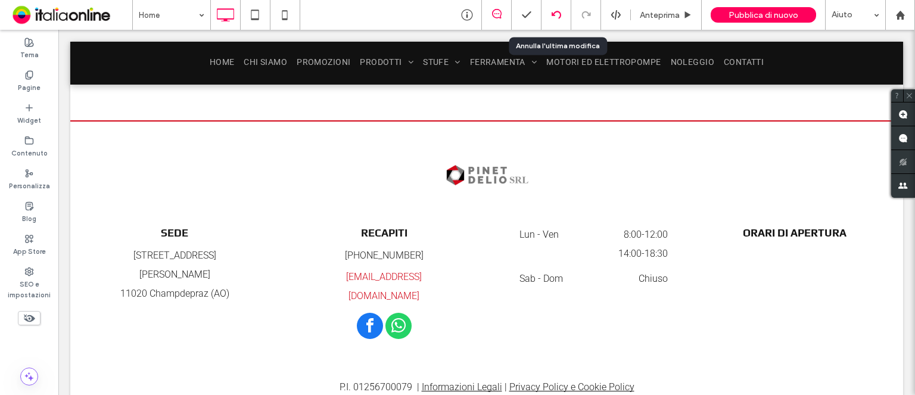
click at [561, 16] on use at bounding box center [556, 15] width 10 height 8
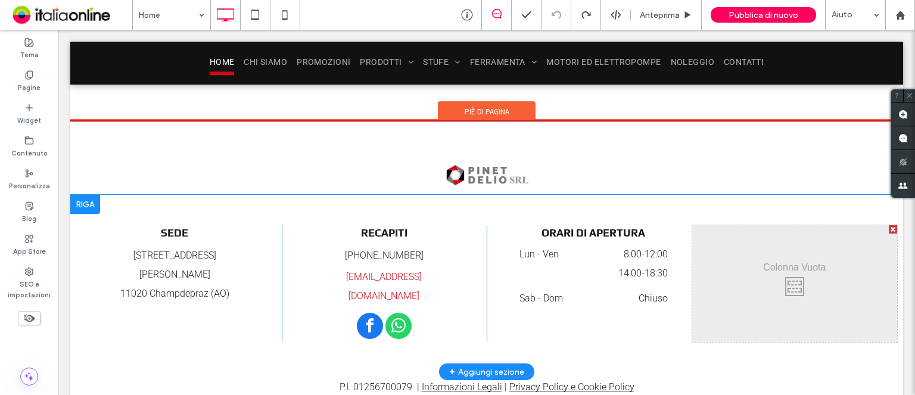
click at [889, 225] on div at bounding box center [893, 229] width 8 height 8
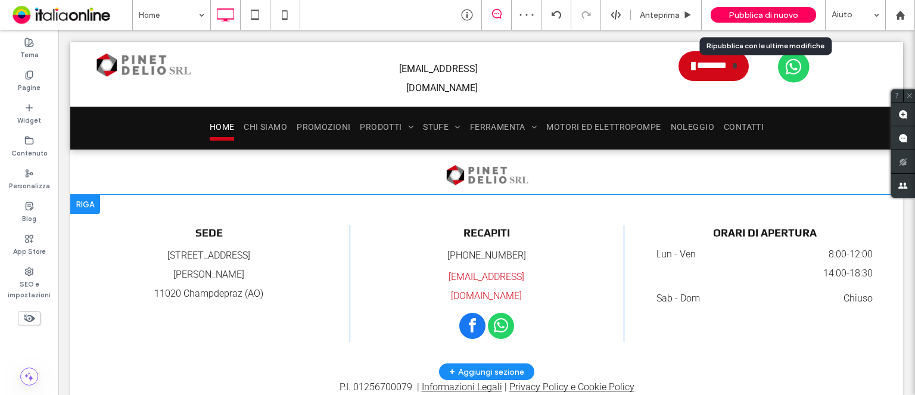
click at [762, 17] on span "Pubblica di nuovo" at bounding box center [764, 15] width 70 height 10
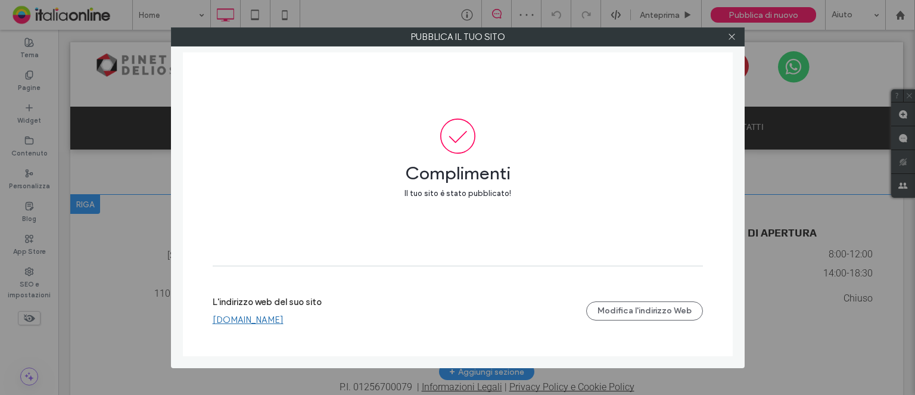
drag, startPoint x: 731, startPoint y: 38, endPoint x: 752, endPoint y: 130, distance: 94.7
click at [731, 38] on use at bounding box center [732, 37] width 6 height 6
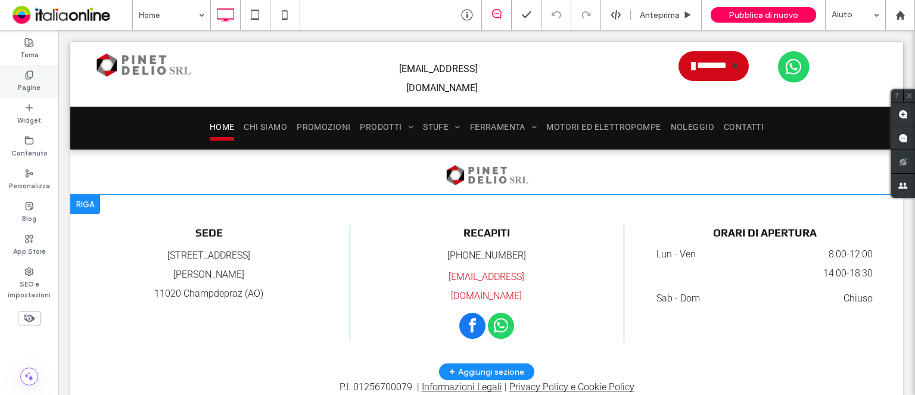
click at [36, 92] on label "Pagine" at bounding box center [29, 86] width 23 height 13
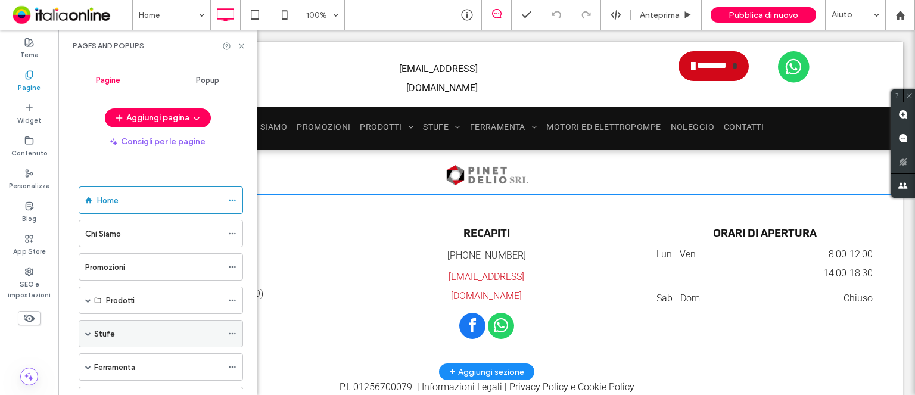
scroll to position [119, 0]
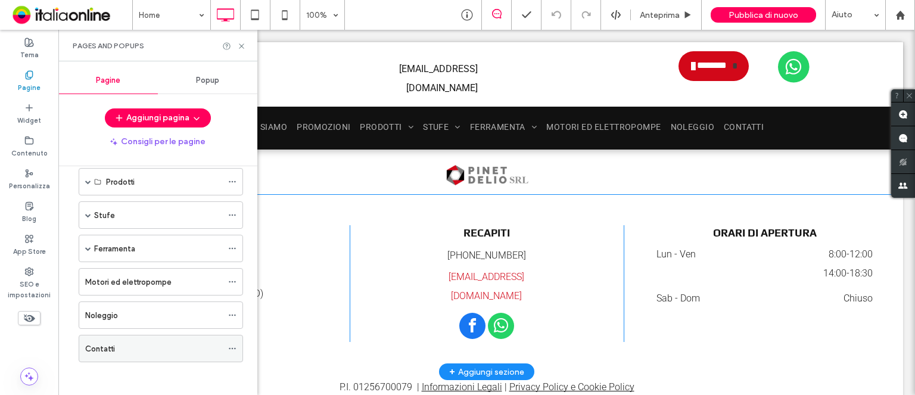
click at [110, 349] on label "Contatti" at bounding box center [100, 349] width 30 height 21
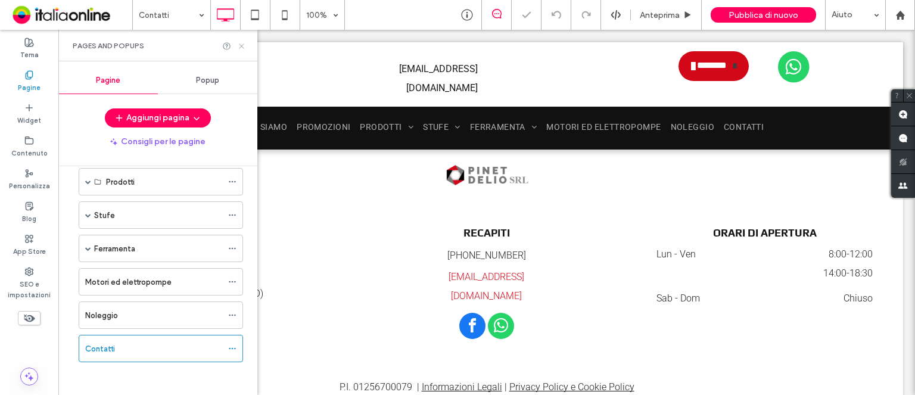
click at [241, 45] on use at bounding box center [241, 46] width 5 height 5
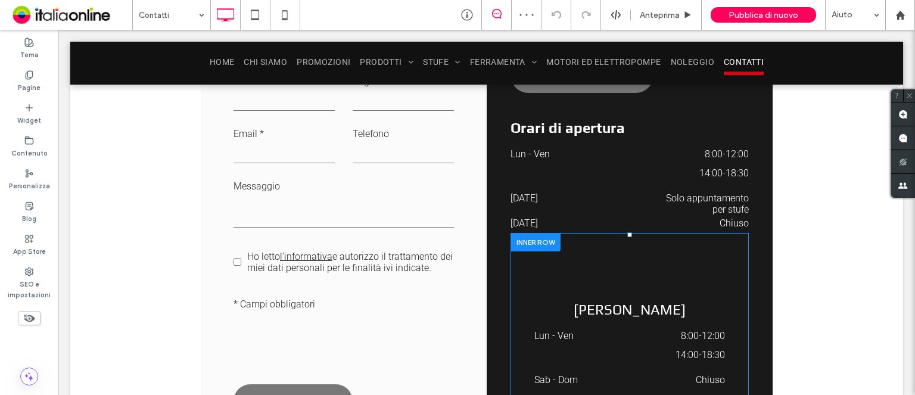
scroll to position [477, 0]
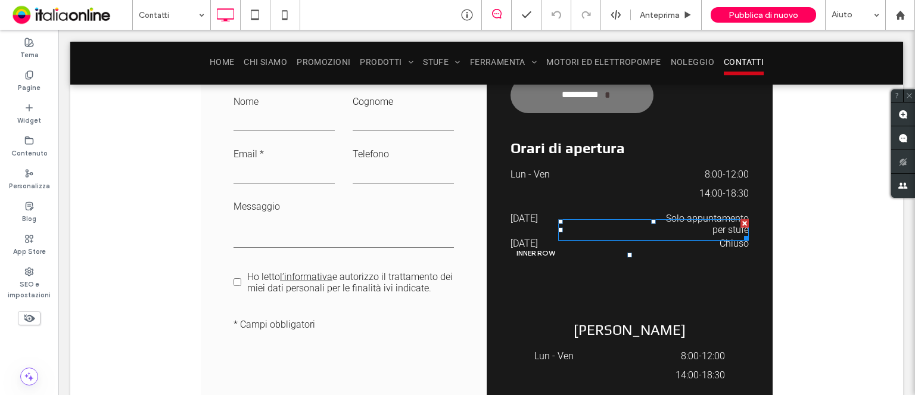
click at [605, 221] on p "per stufe" at bounding box center [653, 230] width 191 height 19
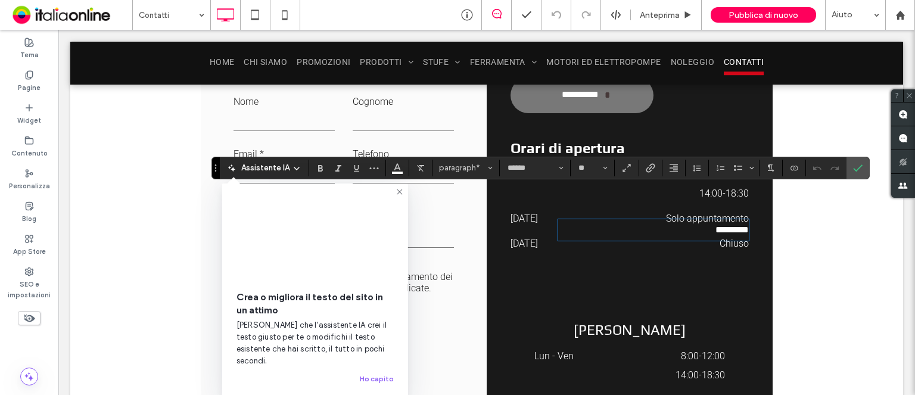
click at [523, 209] on dt "Sabato" at bounding box center [558, 218] width 95 height 19
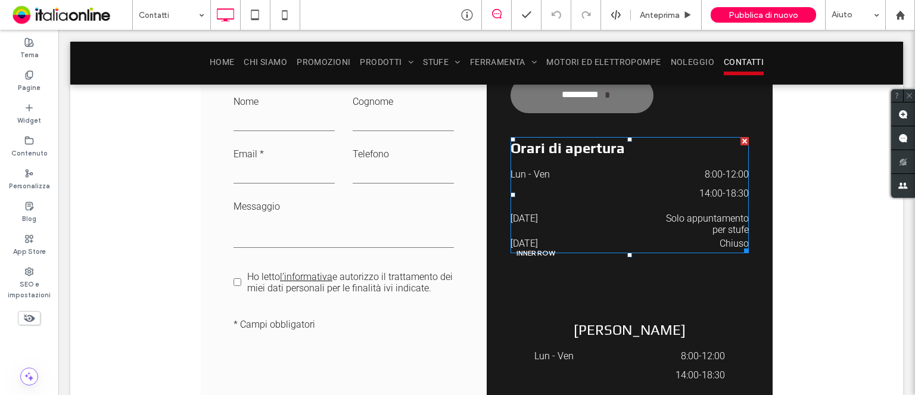
click at [703, 209] on dd "Solo appuntamento" at bounding box center [679, 218] width 141 height 19
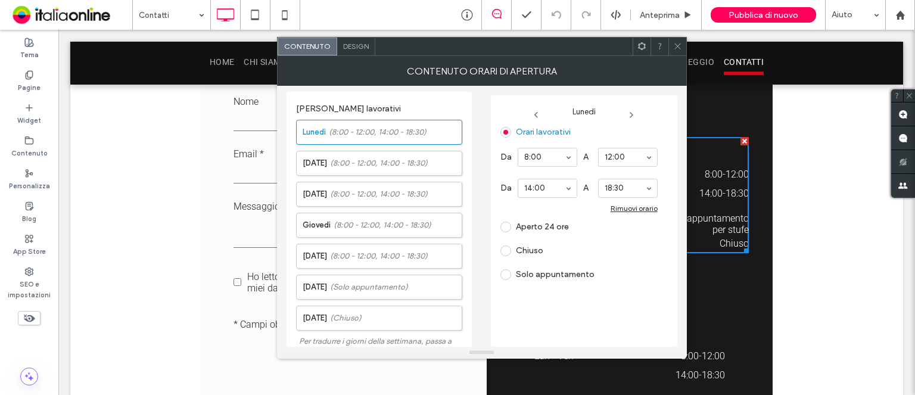
scroll to position [256, 0]
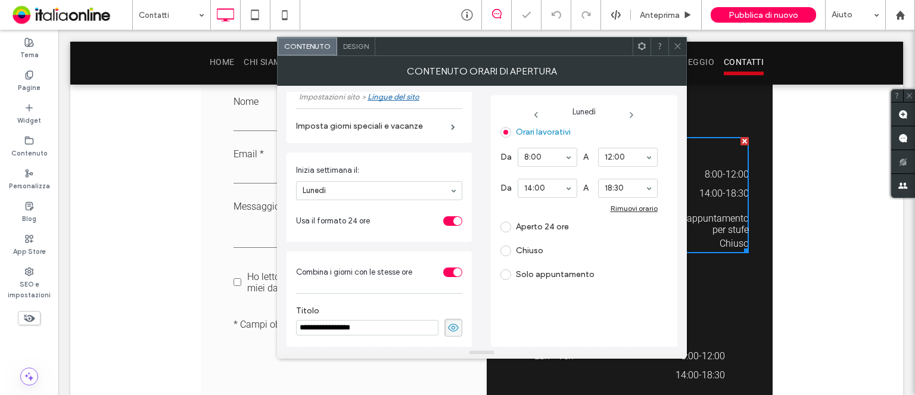
click at [634, 111] on icon at bounding box center [632, 115] width 10 height 10
click at [634, 111] on icon at bounding box center [633, 115] width 10 height 10
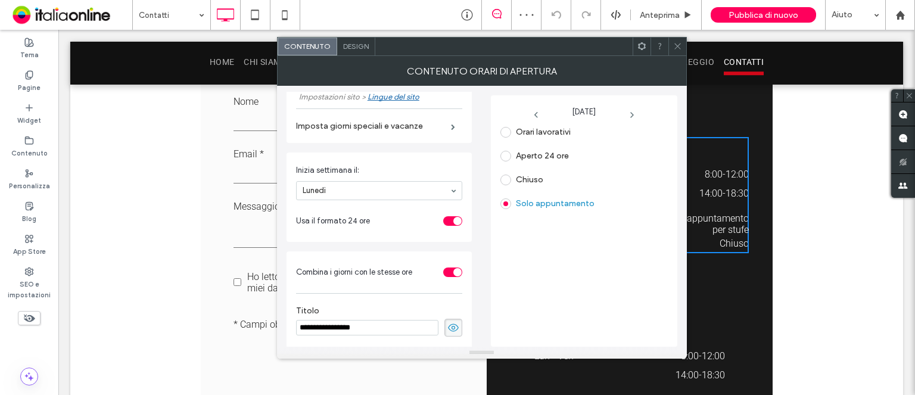
click at [508, 181] on span at bounding box center [506, 180] width 11 height 11
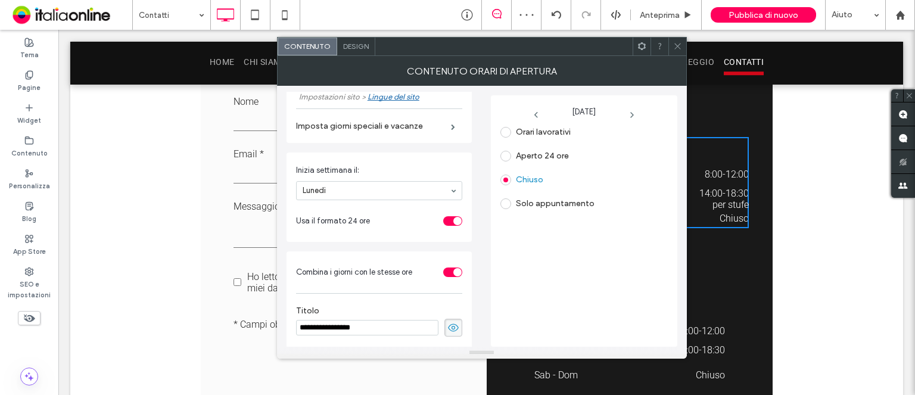
drag, startPoint x: 679, startPoint y: 52, endPoint x: 685, endPoint y: 56, distance: 6.8
click at [679, 52] on span at bounding box center [677, 47] width 9 height 18
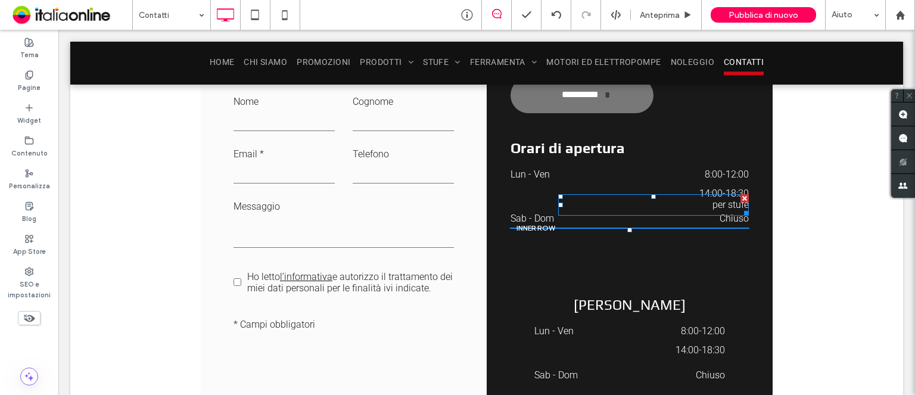
click at [741, 194] on div at bounding box center [745, 198] width 8 height 8
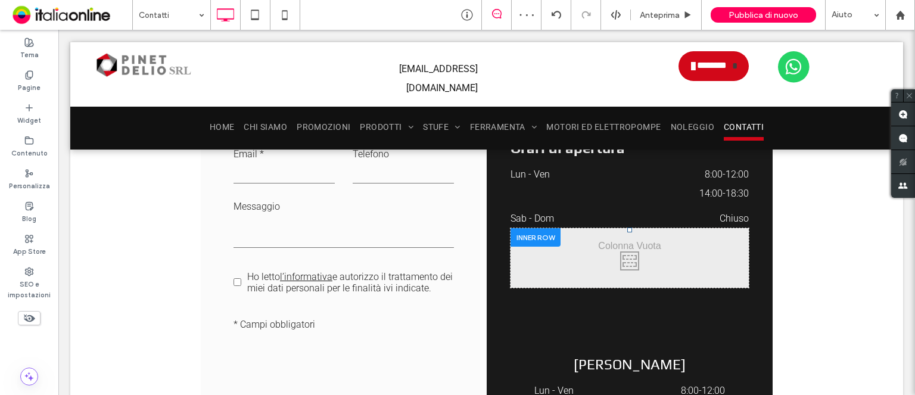
drag, startPoint x: 845, startPoint y: 277, endPoint x: 821, endPoint y: 288, distance: 26.1
click at [845, 277] on div "**********" at bounding box center [486, 288] width 833 height 586
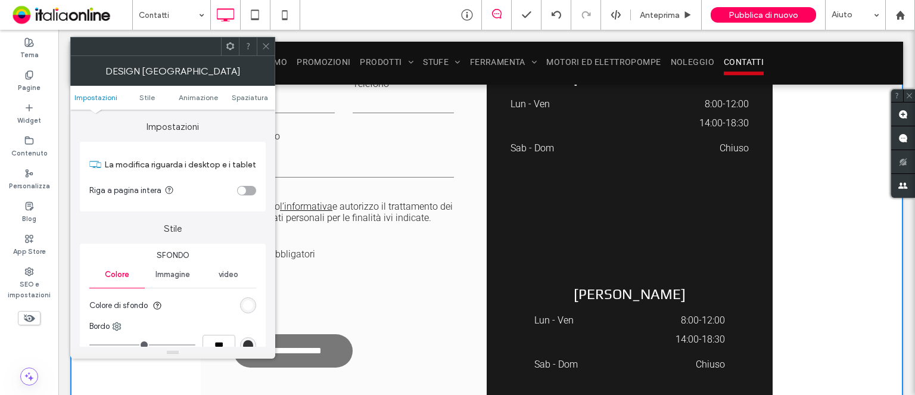
scroll to position [656, 0]
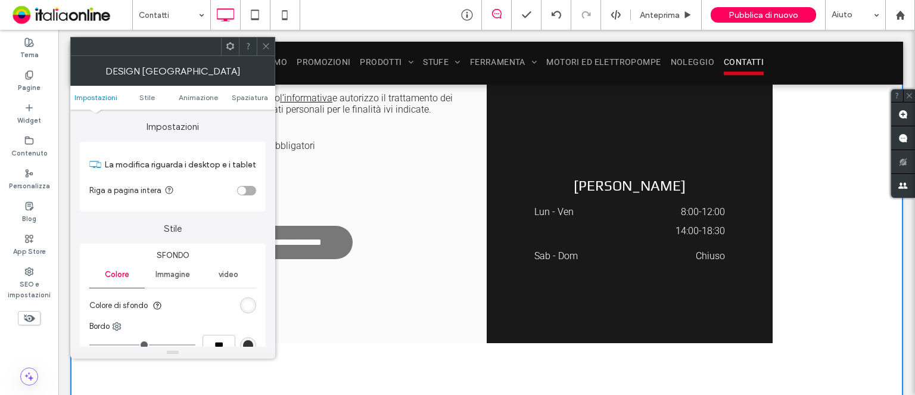
click at [666, 175] on h3 "Orari Estivi" at bounding box center [630, 186] width 191 height 22
click at [614, 175] on h3 "Orari Estivi" at bounding box center [630, 186] width 191 height 22
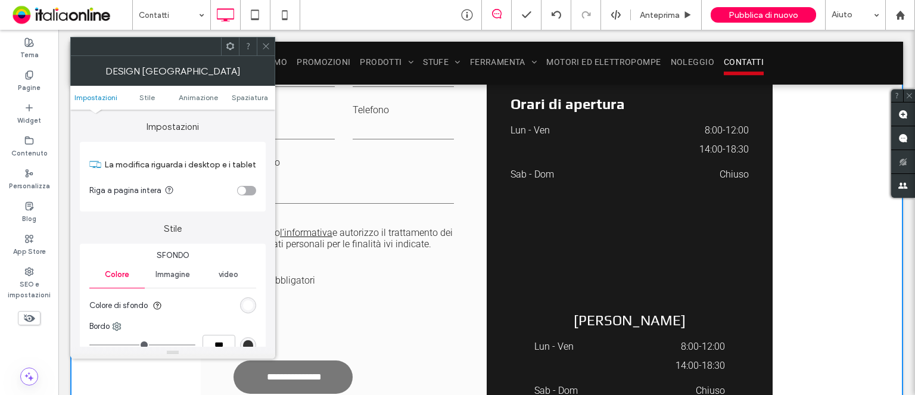
scroll to position [536, 0]
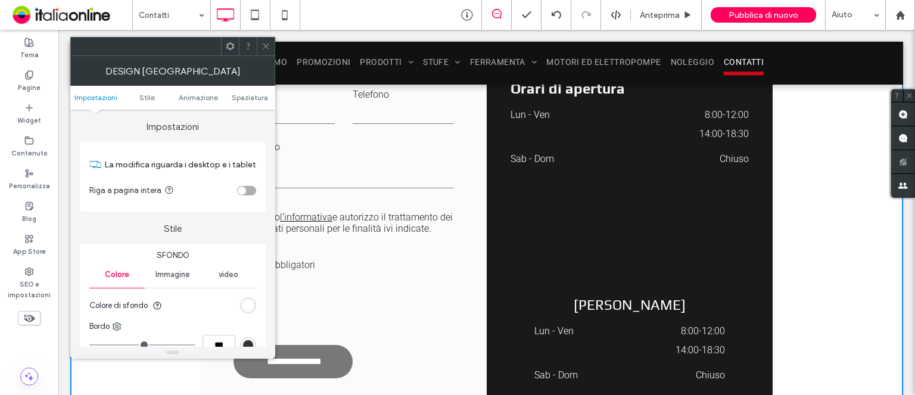
click at [625, 294] on h3 "Orari Estivi" at bounding box center [630, 305] width 191 height 22
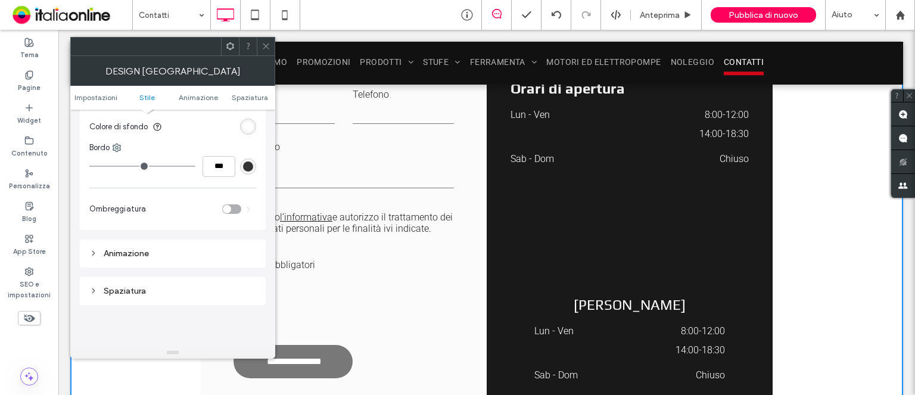
drag, startPoint x: 268, startPoint y: 55, endPoint x: 275, endPoint y: 64, distance: 11.1
click at [268, 56] on div "Design riga" at bounding box center [172, 71] width 205 height 30
click at [268, 49] on icon at bounding box center [266, 46] width 9 height 9
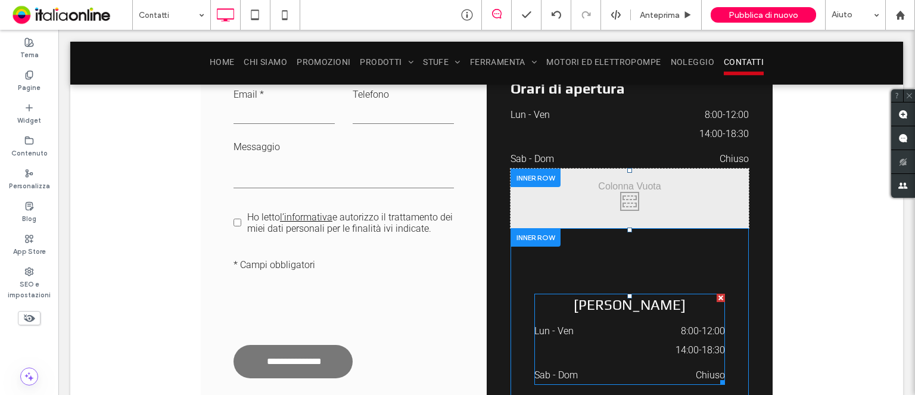
click at [717, 294] on div at bounding box center [721, 298] width 8 height 8
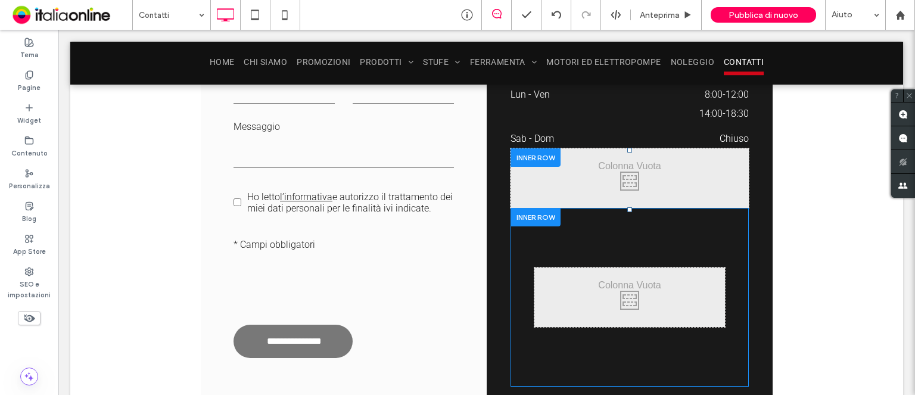
scroll to position [536, 0]
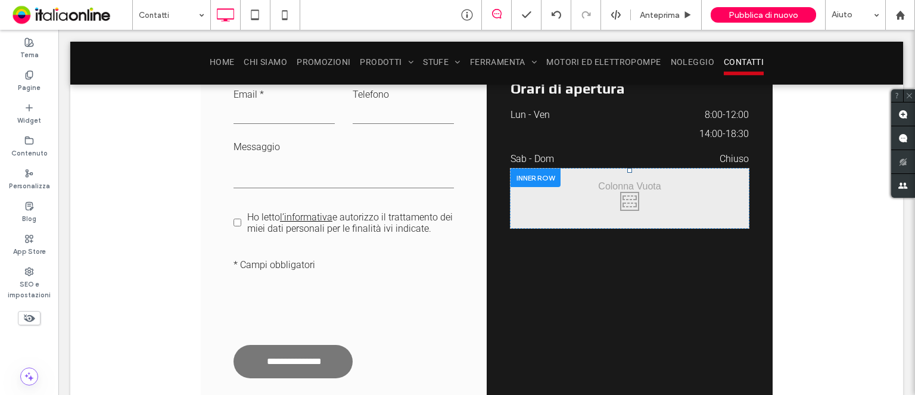
click at [677, 188] on div "Click To Paste" at bounding box center [630, 199] width 238 height 60
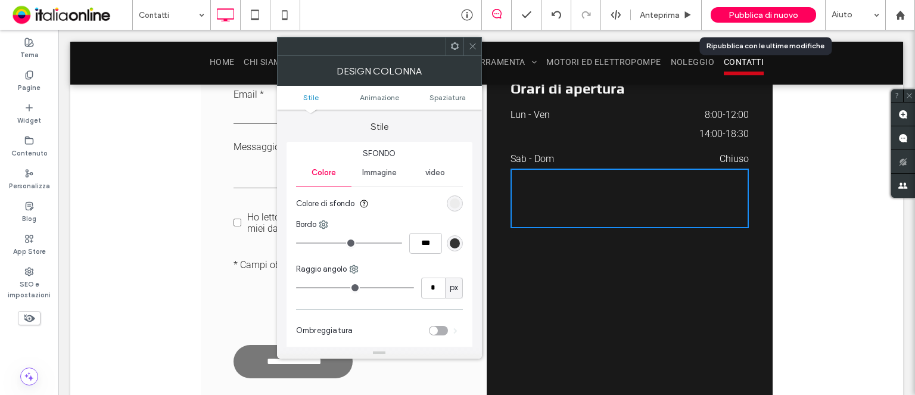
click at [774, 16] on span "Pubblica di nuovo" at bounding box center [764, 15] width 70 height 10
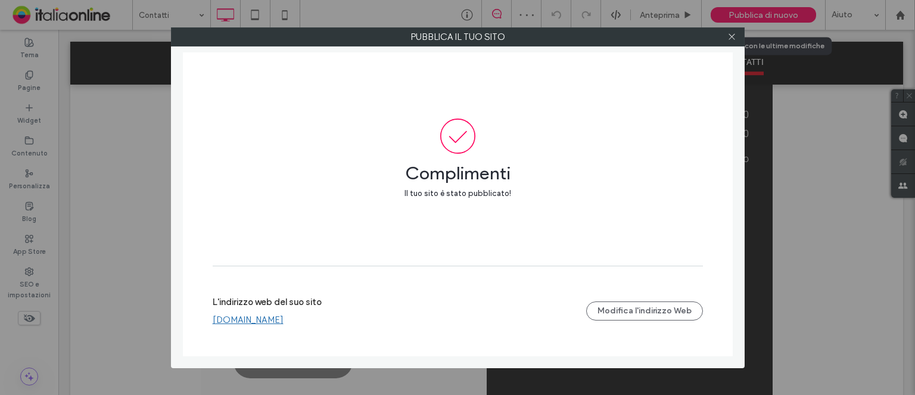
drag, startPoint x: 729, startPoint y: 38, endPoint x: 738, endPoint y: 46, distance: 11.8
click at [729, 38] on icon at bounding box center [732, 36] width 9 height 9
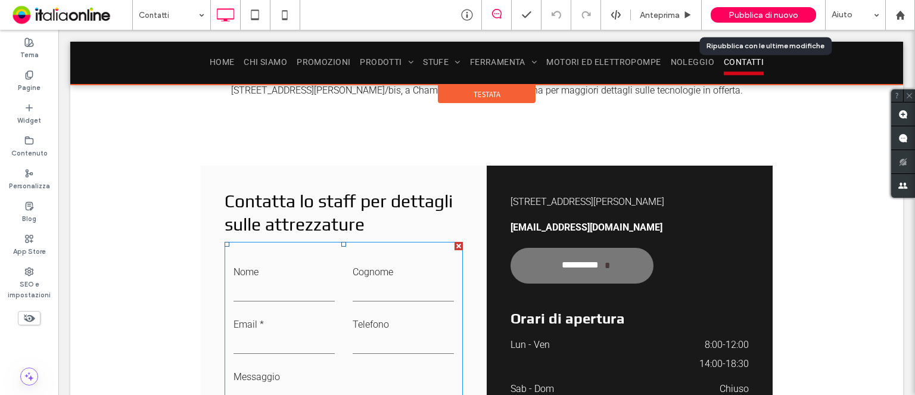
scroll to position [179, 0]
